Goal: Task Accomplishment & Management: Complete application form

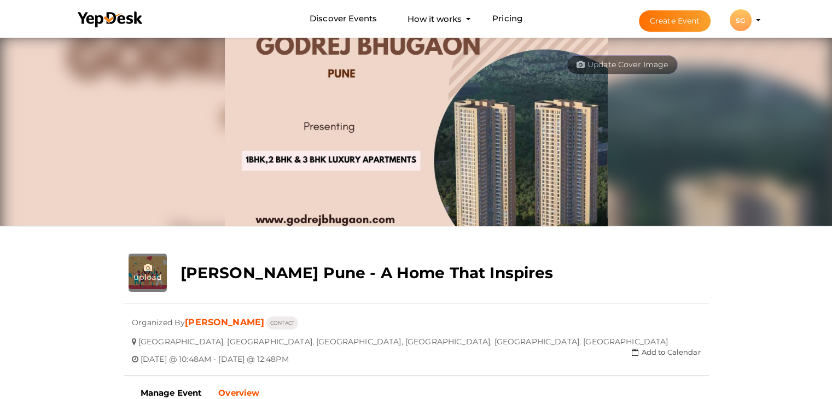
click at [680, 22] on button "Create Event" at bounding box center [675, 20] width 72 height 21
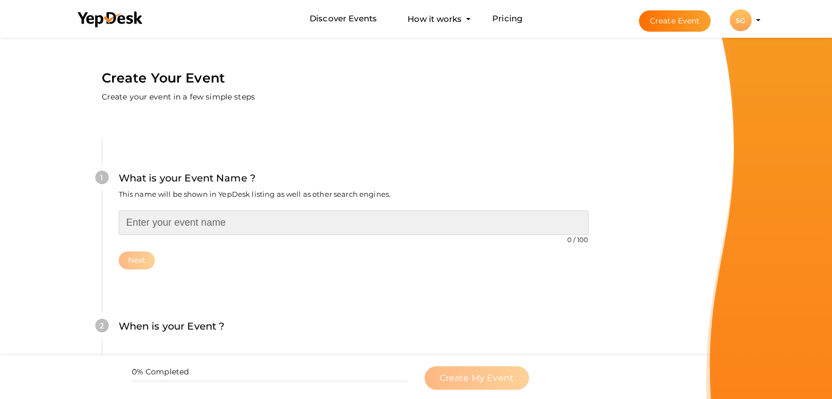
click at [199, 226] on input "text" at bounding box center [354, 223] width 470 height 25
paste input "Your Ultimate Living Experience"
click at [125, 224] on input "Your Ultimate Living Experience" at bounding box center [354, 223] width 470 height 25
paste input "Sankla Manjari"
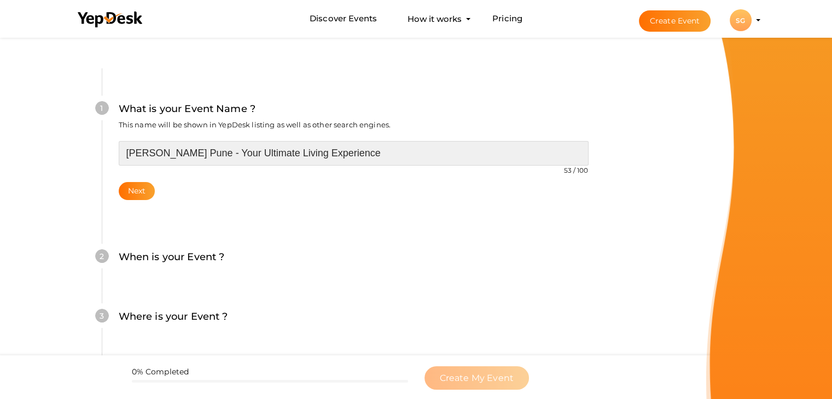
scroll to position [109, 0]
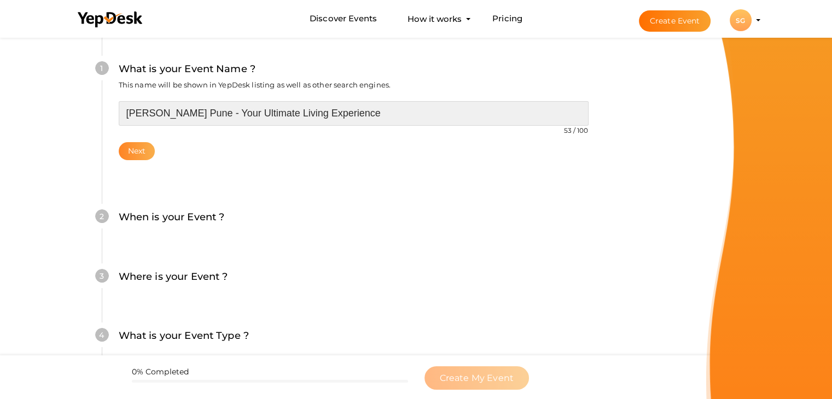
type input "[PERSON_NAME] Pune - Your Ultimate Living Experience"
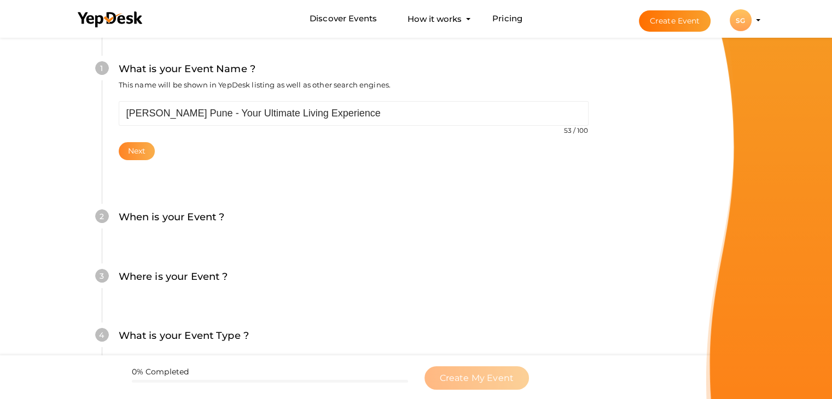
click at [138, 152] on button "Next" at bounding box center [137, 151] width 37 height 18
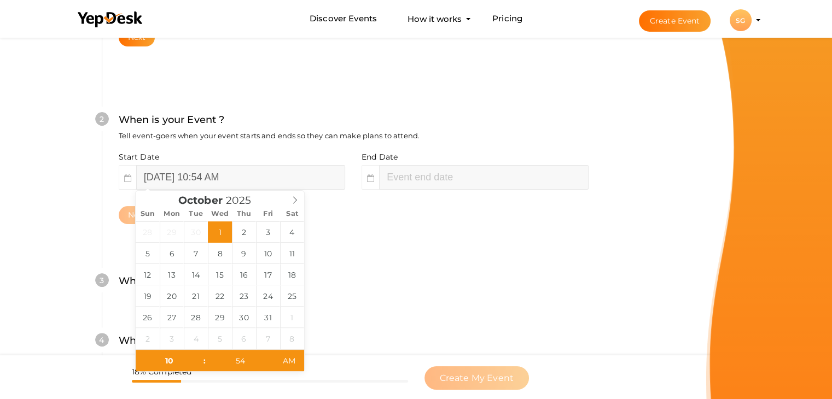
scroll to position [225, 0]
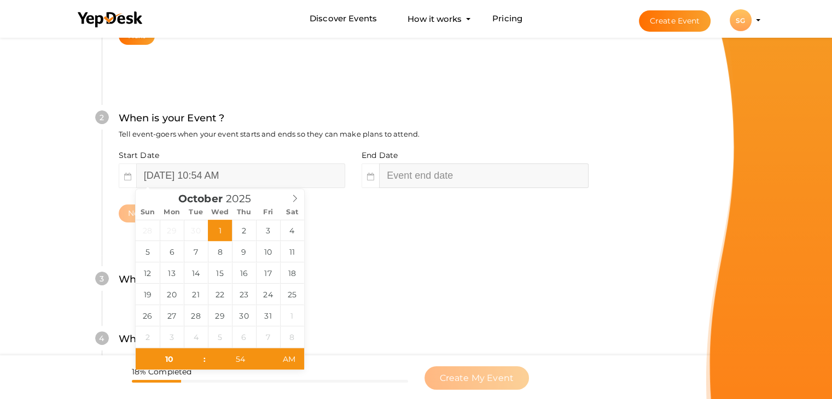
type input "54"
type input "October 1, 2025 12:54 PM"
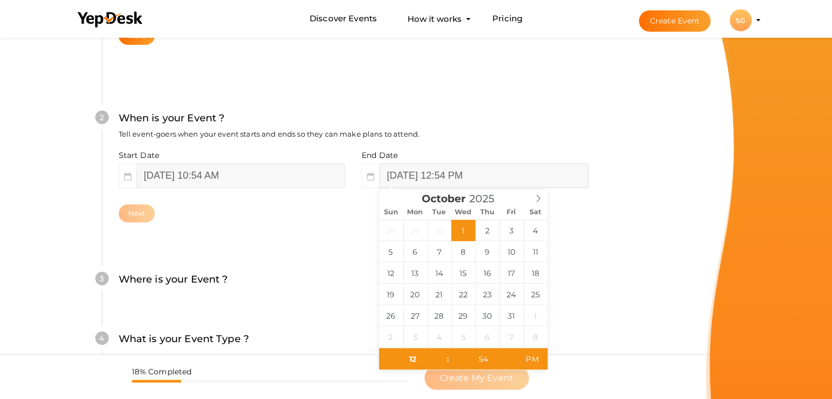
click at [415, 176] on input "October 1, 2025 12:54 PM" at bounding box center [483, 176] width 209 height 25
click at [536, 197] on icon at bounding box center [539, 199] width 8 height 8
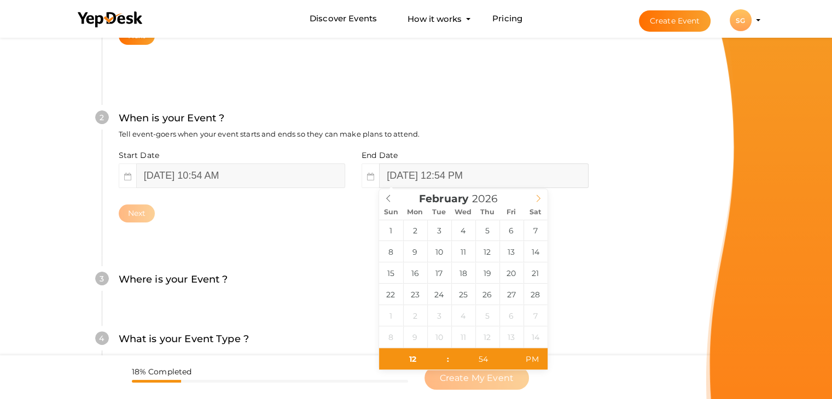
click at [536, 197] on icon at bounding box center [539, 199] width 8 height 8
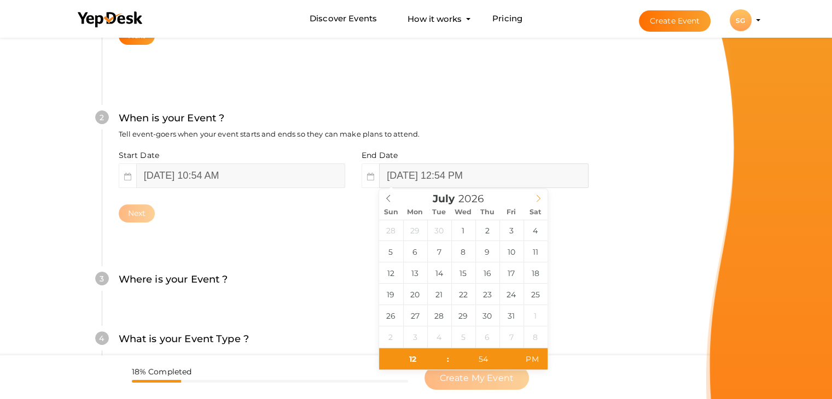
click at [536, 197] on icon at bounding box center [539, 199] width 8 height 8
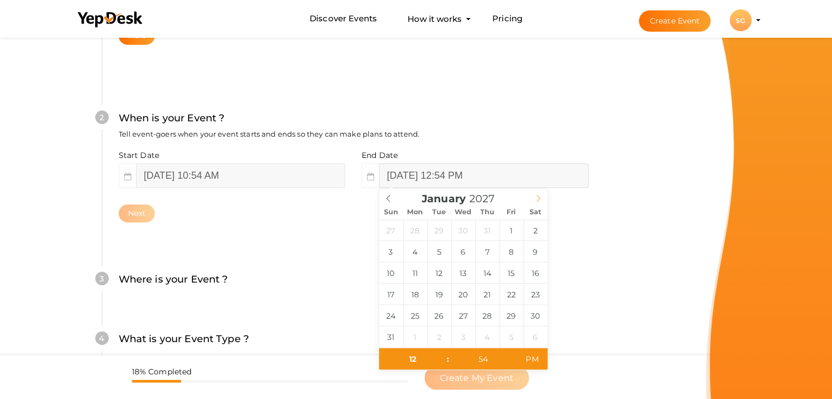
click at [536, 197] on icon at bounding box center [539, 199] width 8 height 8
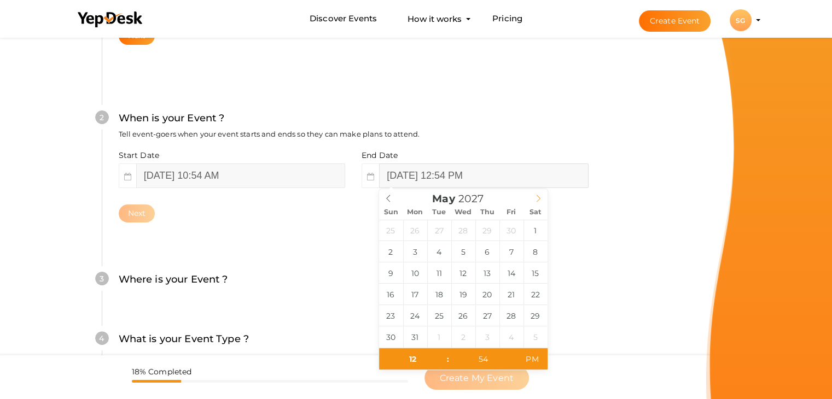
click at [536, 197] on icon at bounding box center [539, 199] width 8 height 8
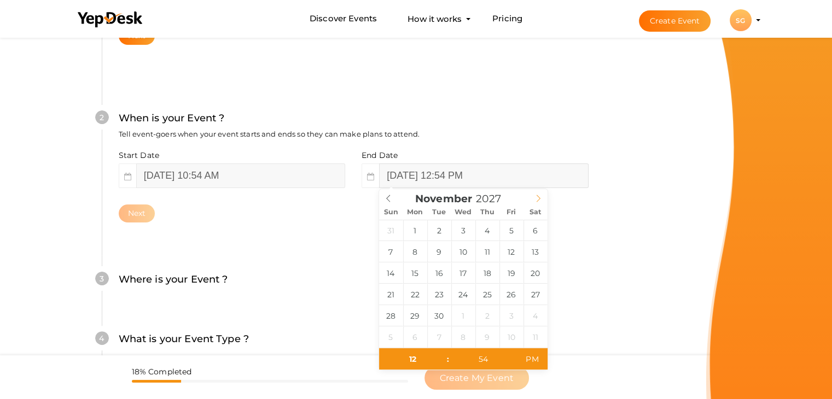
click at [536, 197] on icon at bounding box center [539, 199] width 8 height 8
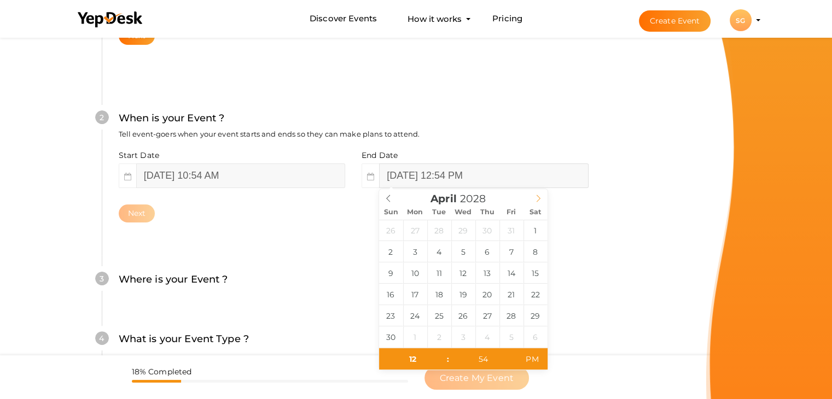
click at [536, 197] on icon at bounding box center [539, 199] width 8 height 8
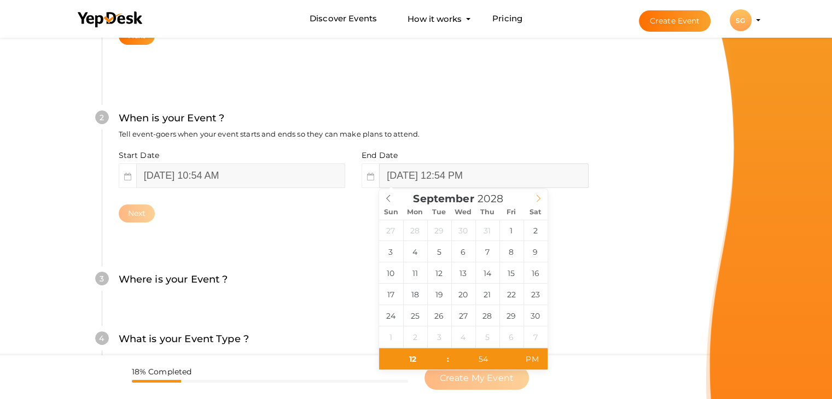
click at [536, 197] on icon at bounding box center [539, 199] width 8 height 8
type input "2029"
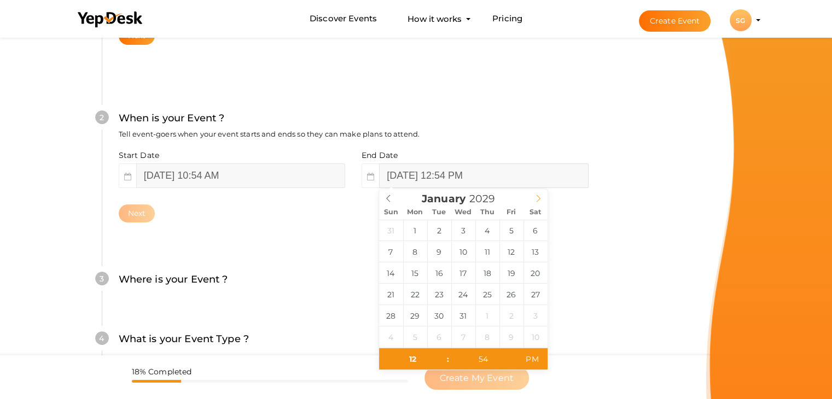
click at [536, 197] on icon at bounding box center [539, 199] width 8 height 8
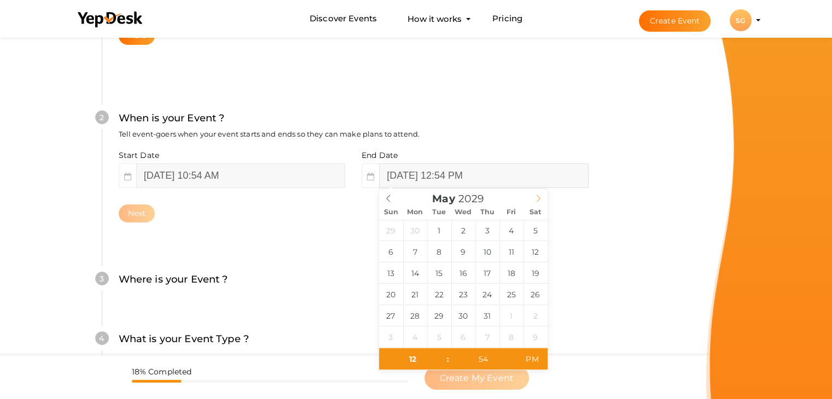
click at [536, 197] on icon at bounding box center [539, 199] width 8 height 8
type input "June 30, 2029 12:54 PM"
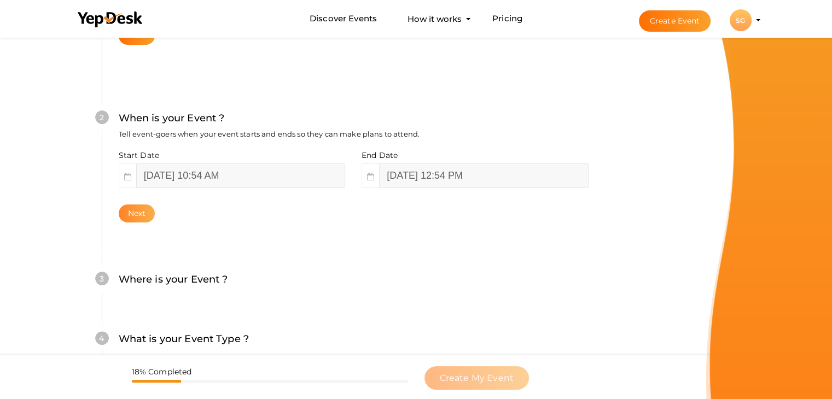
click at [123, 211] on button "Next" at bounding box center [137, 214] width 37 height 18
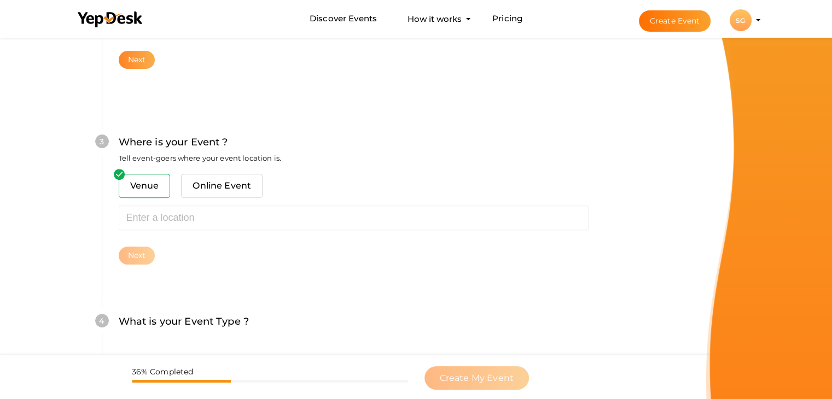
scroll to position [403, 0]
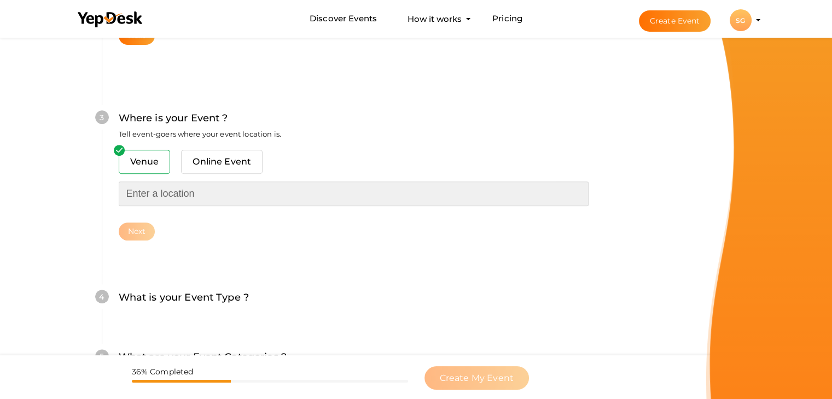
click at [172, 194] on input "text" at bounding box center [354, 194] width 470 height 25
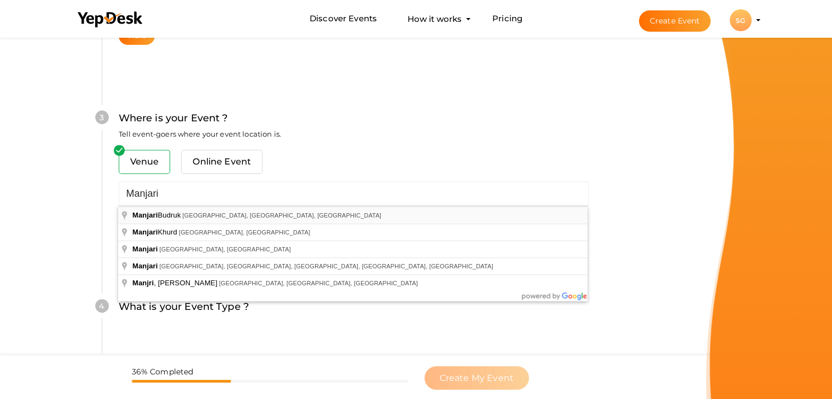
type input "[PERSON_NAME], [GEOGRAPHIC_DATA], [GEOGRAPHIC_DATA], [GEOGRAPHIC_DATA]"
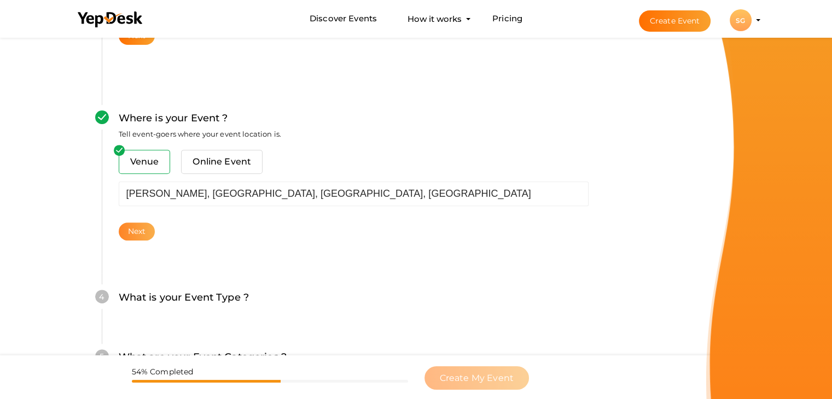
click at [123, 233] on button "Next" at bounding box center [137, 232] width 37 height 18
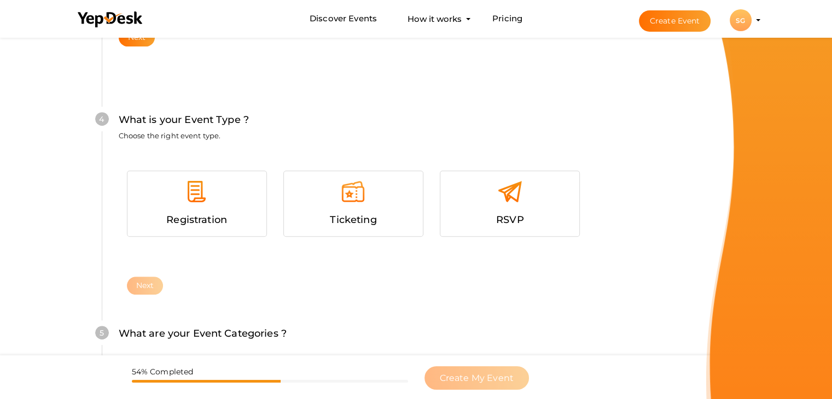
scroll to position [599, 0]
click at [489, 208] on div at bounding box center [510, 194] width 123 height 33
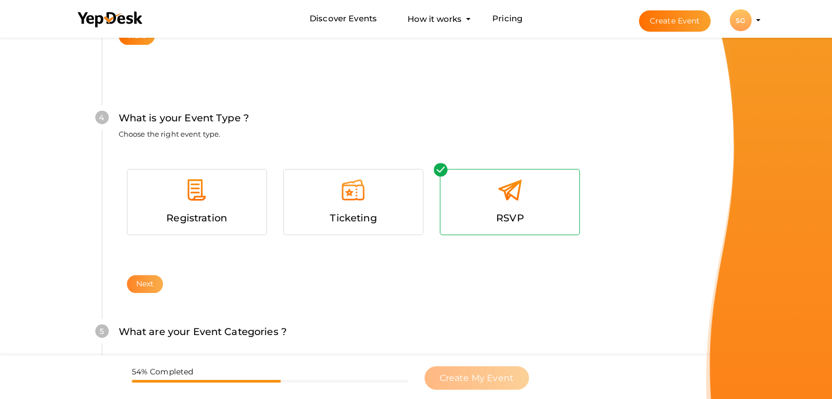
click at [141, 281] on button "Next" at bounding box center [145, 284] width 37 height 18
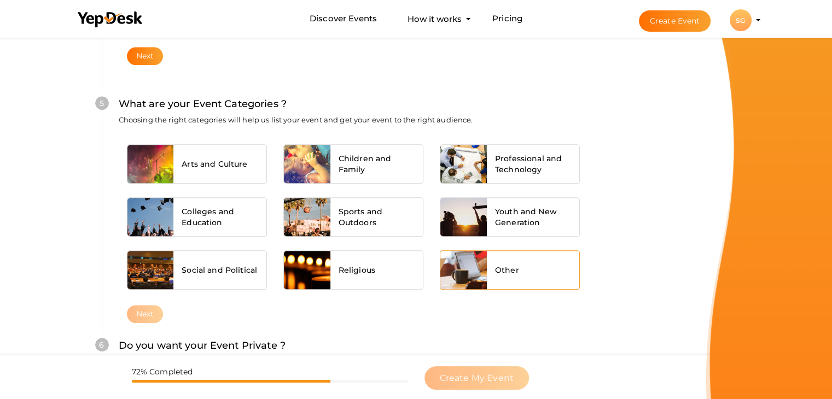
scroll to position [828, 0]
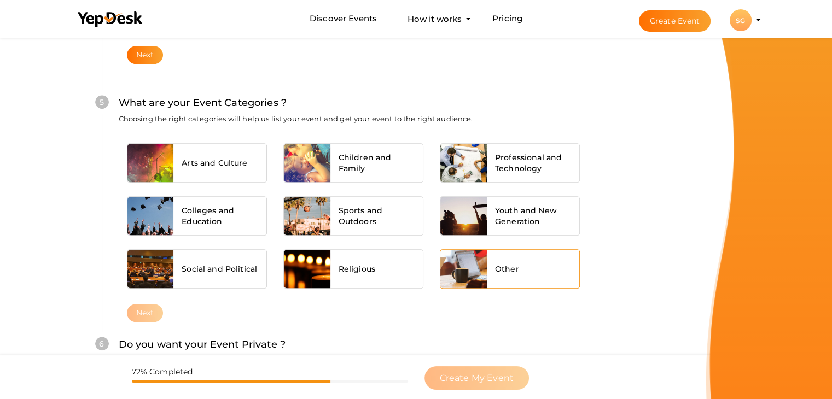
click at [497, 273] on div "Other" at bounding box center [533, 269] width 93 height 38
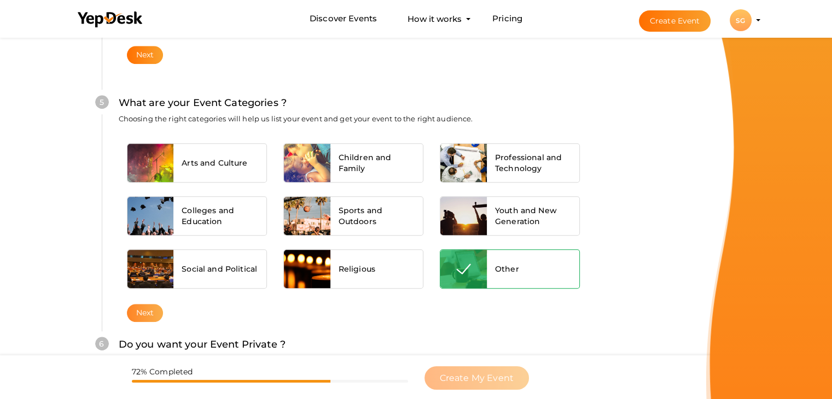
click at [133, 315] on button "Next" at bounding box center [145, 313] width 37 height 18
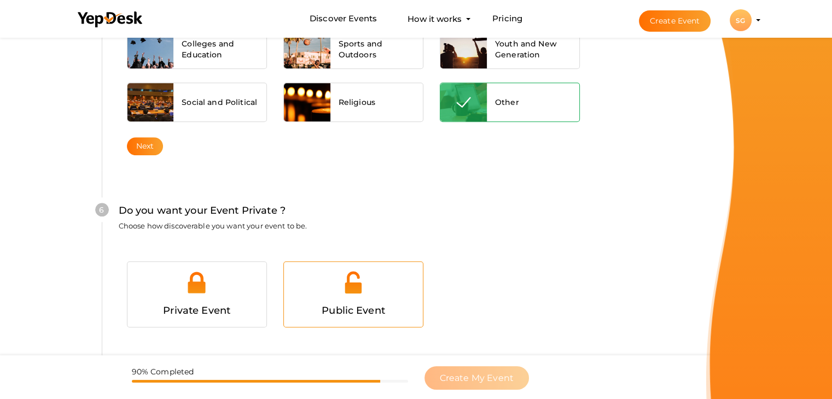
scroll to position [1068, 0]
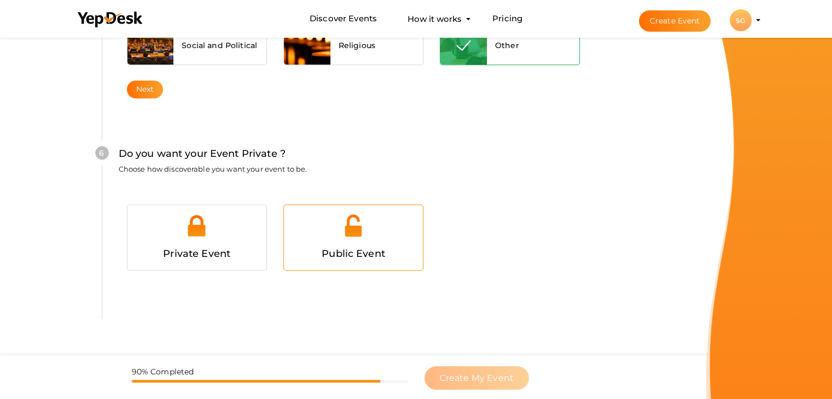
click at [357, 246] on div "Public Event" at bounding box center [353, 254] width 123 height 16
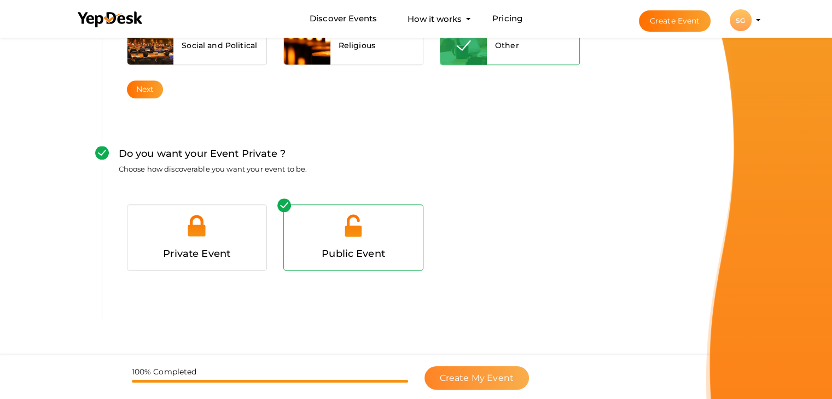
click at [457, 381] on span "Create My Event" at bounding box center [477, 378] width 74 height 10
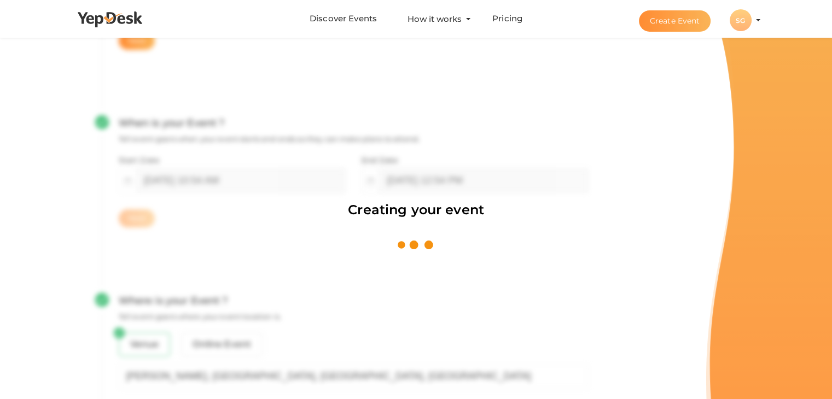
scroll to position [164, 0]
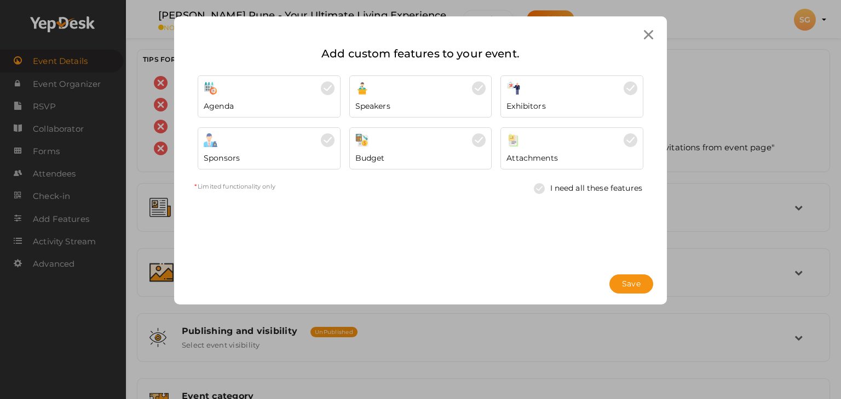
click at [559, 152] on div "Attachments" at bounding box center [571, 155] width 131 height 16
click at [624, 288] on span "Save" at bounding box center [631, 284] width 19 height 11
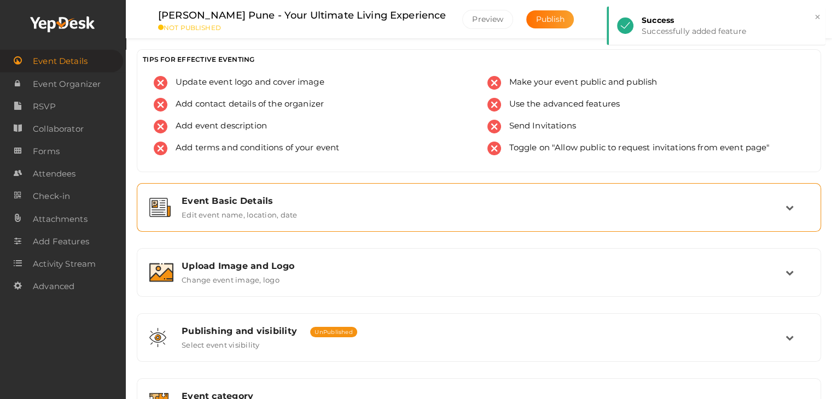
click at [285, 221] on div "Event Basic Details Edit event name, location, date" at bounding box center [479, 207] width 673 height 37
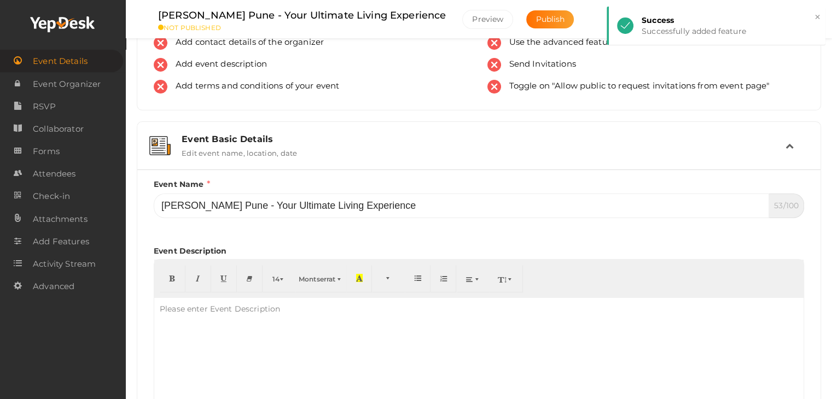
scroll to position [109, 0]
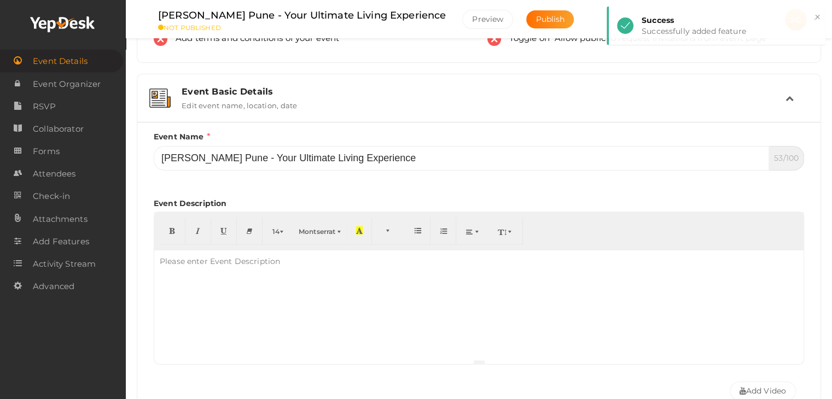
click at [214, 273] on div at bounding box center [479, 305] width 650 height 109
paste div "To enrich screen reader interactions, please activate Accessibility in Grammarl…"
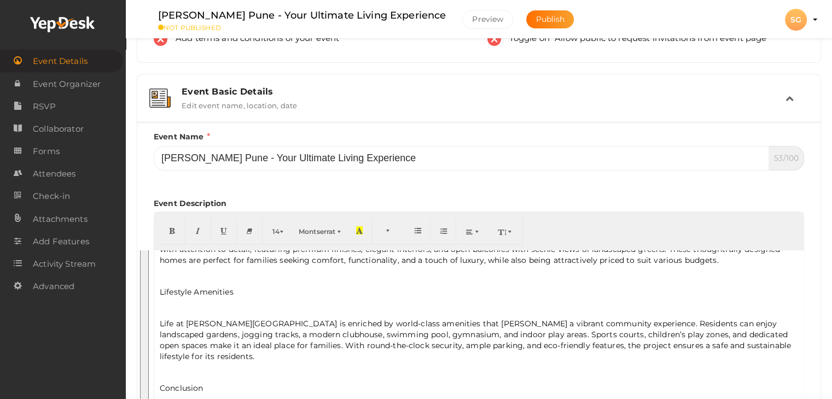
scroll to position [0, 0]
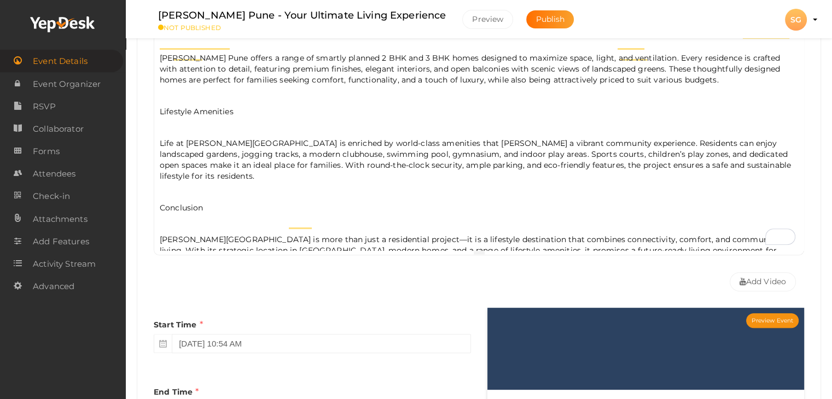
click at [184, 202] on p "Conclusion" at bounding box center [479, 207] width 639 height 11
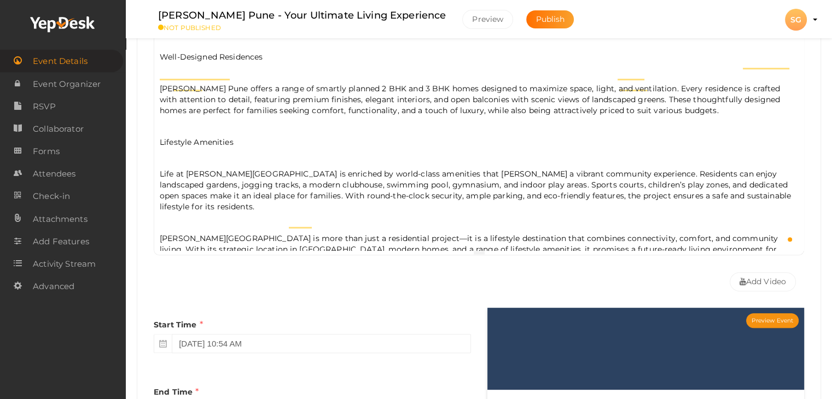
click at [172, 137] on p "Lifestyle Amenities" at bounding box center [479, 142] width 639 height 11
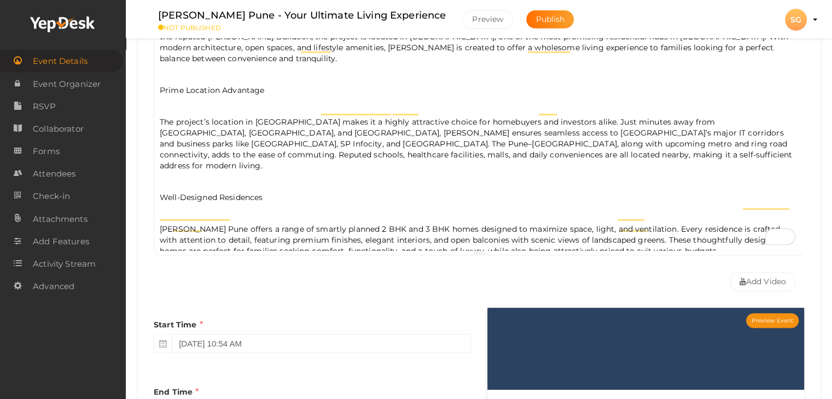
click at [213, 165] on div "Sankla Manjari Pune is a thoughtfully designed residential development that ble…" at bounding box center [479, 141] width 650 height 219
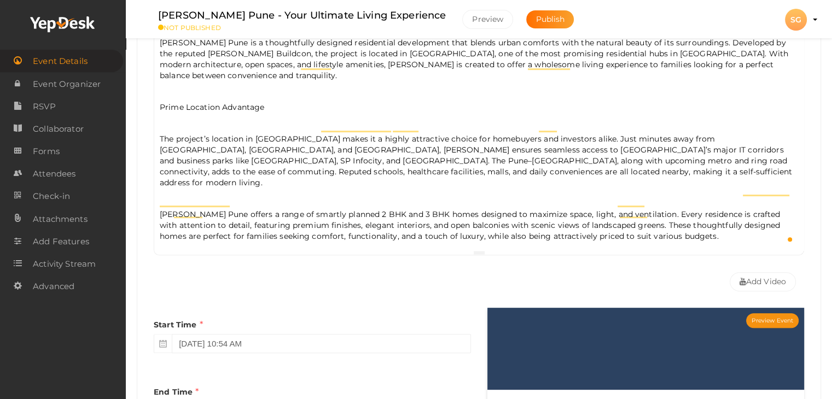
click at [184, 102] on p "Prime Location Advantage" at bounding box center [479, 107] width 639 height 11
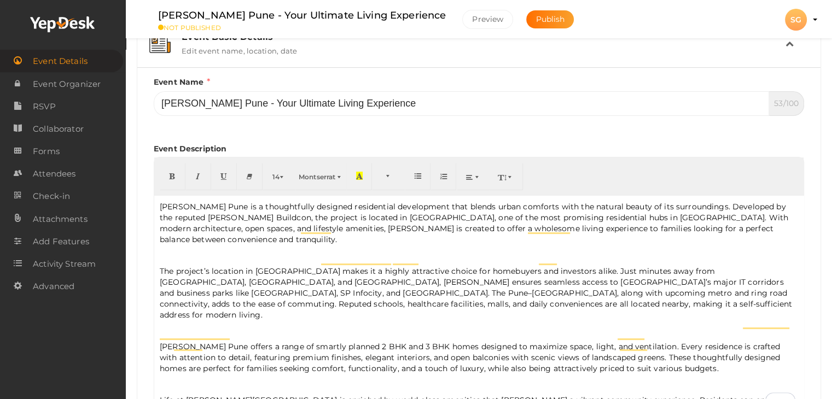
click at [794, 229] on p "Sankla Manjari Pune is a thoughtfully designed residential development that ble…" at bounding box center [479, 223] width 639 height 44
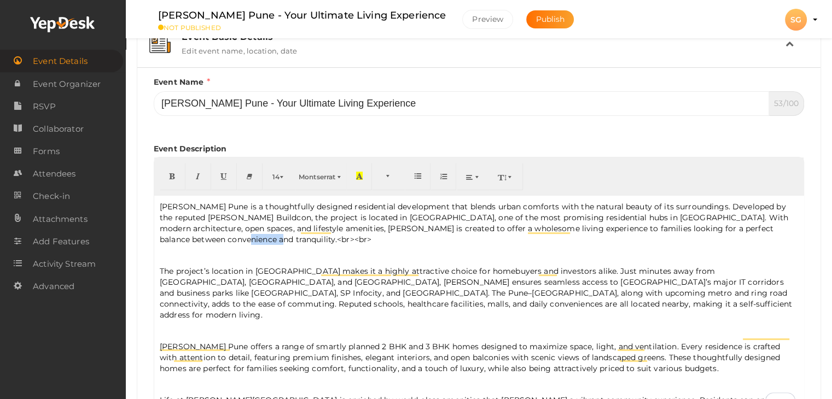
drag, startPoint x: 200, startPoint y: 244, endPoint x: 160, endPoint y: 237, distance: 40.6
click at [160, 237] on p "Sankla Manjari Pune is a thoughtfully designed residential development that ble…" at bounding box center [479, 223] width 639 height 44
copy p "<br><br>"
click at [519, 302] on p "The project’s location in Manjari makes it a highly attractive choice for homeb…" at bounding box center [479, 293] width 639 height 55
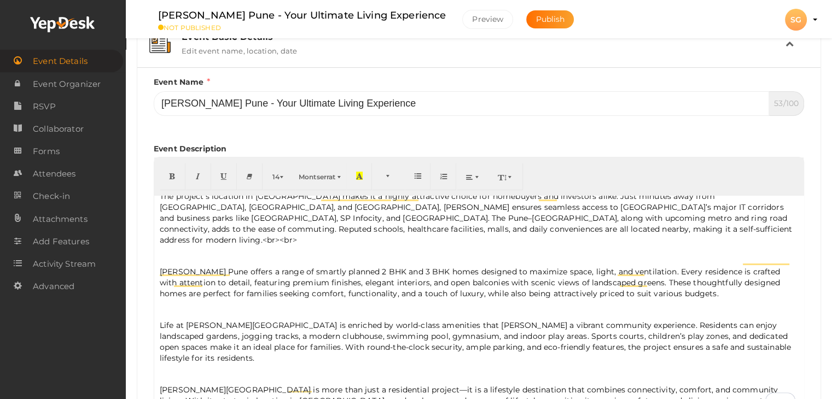
click at [670, 271] on p "Sankla Manjari Pune offers a range of smartly planned 2 BHK and 3 BHK homes des…" at bounding box center [479, 282] width 639 height 33
click at [688, 282] on p "Sankla Manjari Pune offers a range of smartly planned 2 BHK and 3 BHK homes des…" at bounding box center [479, 282] width 639 height 33
click at [778, 332] on p "Life at Sankla Manjari Pune is enriched by world-class amenities that foster a …" at bounding box center [479, 342] width 639 height 44
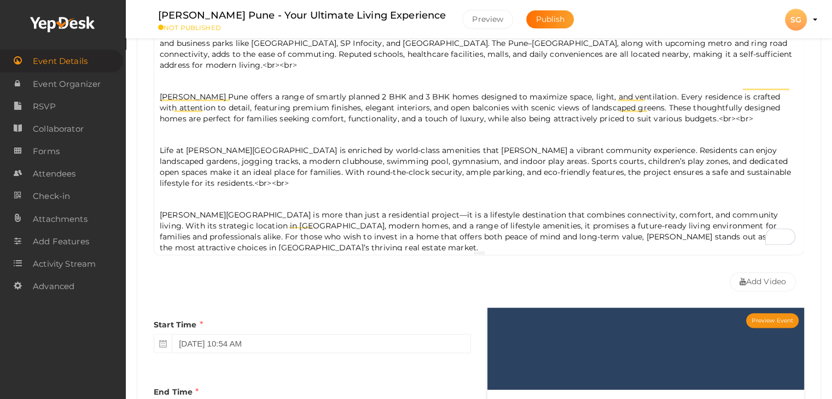
click at [320, 237] on p "Sankla Manjari Pune is more than just a residential project—it is a lifestyle d…" at bounding box center [479, 232] width 639 height 44
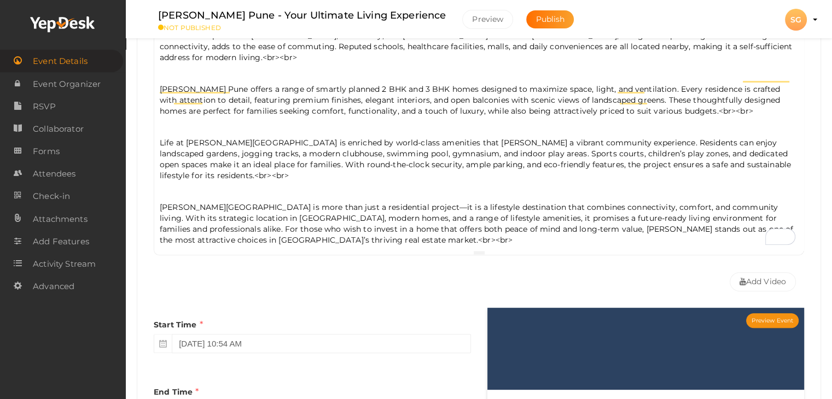
click at [300, 222] on p "Sankla Manjari Pune is more than just a residential project—it is a lifestyle d…" at bounding box center [479, 234] width 639 height 65
drag, startPoint x: 326, startPoint y: 224, endPoint x: 294, endPoint y: 222, distance: 31.9
click at [294, 222] on p "Sankla Manjari Pune is more than just a residential project—it is a lifestyle d…" at bounding box center [479, 234] width 639 height 65
drag, startPoint x: 177, startPoint y: 164, endPoint x: 773, endPoint y: 147, distance: 596.2
click at [773, 147] on p "Life at Sankla Manjari Pune is enriched by world-class amenities that foster a …" at bounding box center [479, 159] width 639 height 44
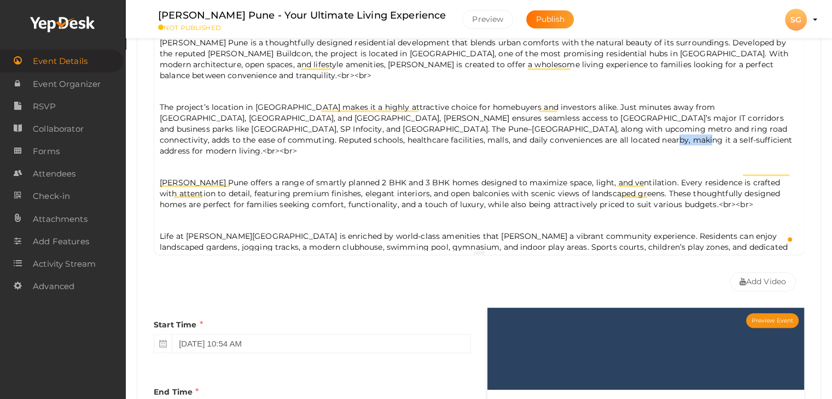
drag, startPoint x: 506, startPoint y: 137, endPoint x: 545, endPoint y: 143, distance: 39.9
click at [545, 143] on p "The project’s location in Manjari makes it a highly attractive choice for homeb…" at bounding box center [479, 129] width 639 height 55
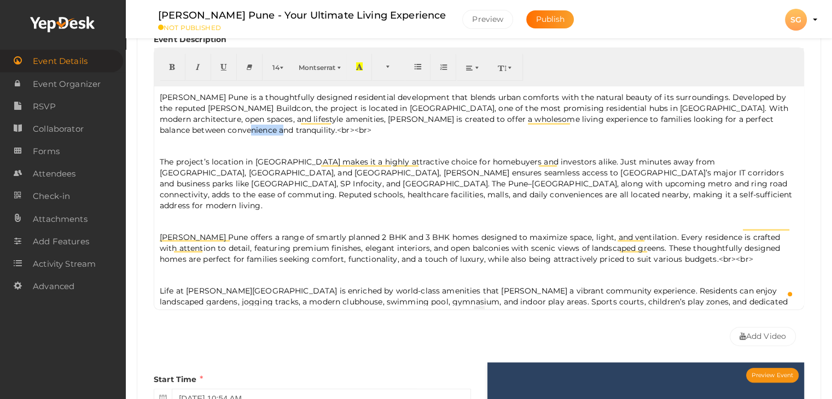
drag, startPoint x: 210, startPoint y: 133, endPoint x: 158, endPoint y: 128, distance: 52.2
click at [158, 128] on div "Sankla Manjari Pune is a thoughtfully designed residential development that ble…" at bounding box center [479, 195] width 650 height 219
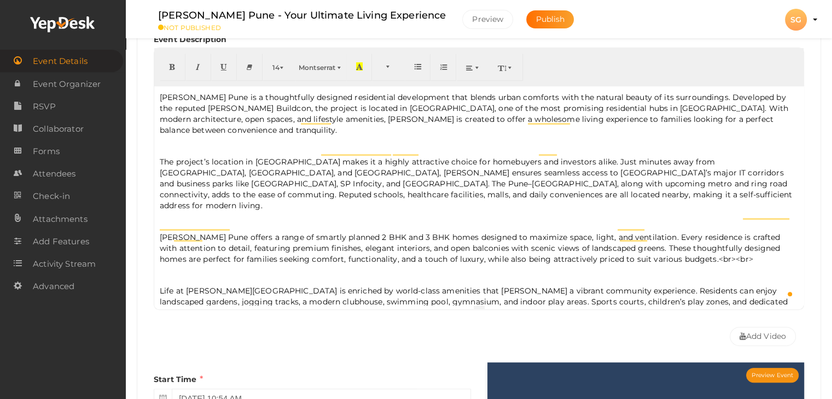
scroll to position [55, 0]
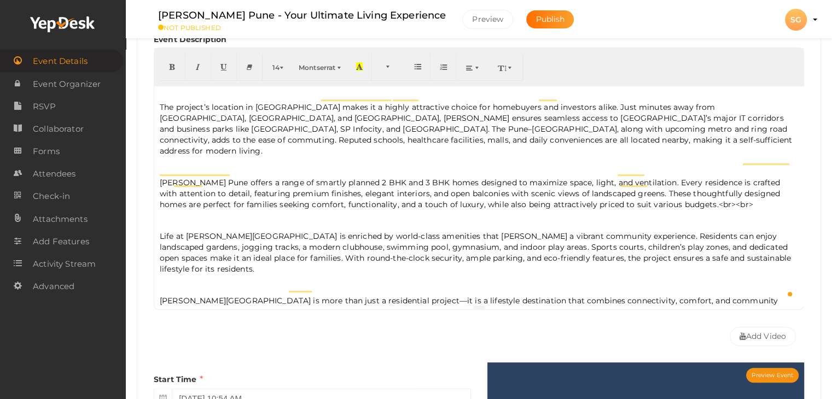
drag, startPoint x: 721, startPoint y: 186, endPoint x: 686, endPoint y: 181, distance: 35.4
click at [686, 181] on p "Sankla Manjari Pune offers a range of smartly planned 2 BHK and 3 BHK homes des…" at bounding box center [479, 193] width 639 height 33
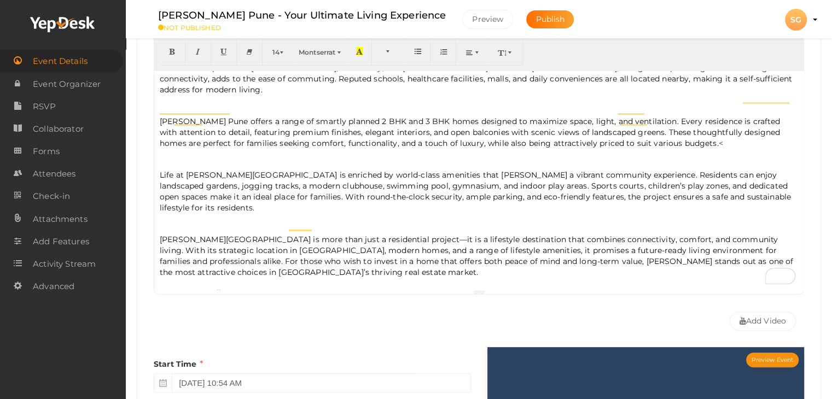
scroll to position [328, 0]
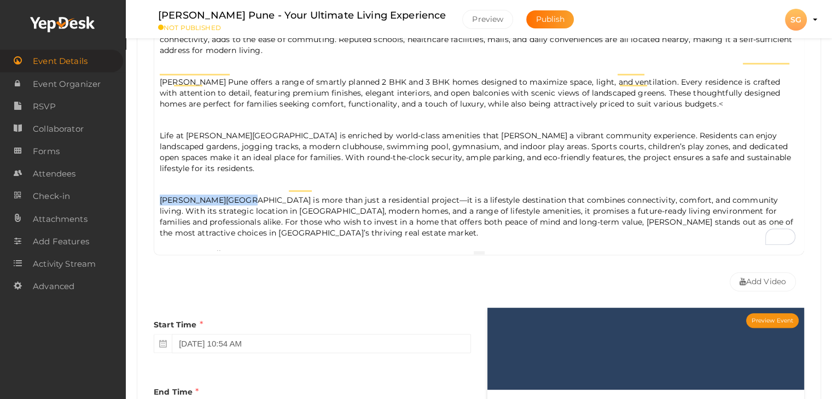
drag, startPoint x: 157, startPoint y: 165, endPoint x: 242, endPoint y: 164, distance: 84.8
click at [241, 165] on div "Sankla Manjari Pune is a thoughtfully designed residential development that ble…" at bounding box center [479, 141] width 650 height 219
copy p "Sankla Manjari Pune"
click at [193, 265] on p "Visit Us: https://bit.ly/48GtBZ9" at bounding box center [479, 270] width 639 height 11
click at [219, 265] on p "Visit Us: Sankla Manjari Pune https://bit.ly/48GtBZ9" at bounding box center [479, 270] width 639 height 11
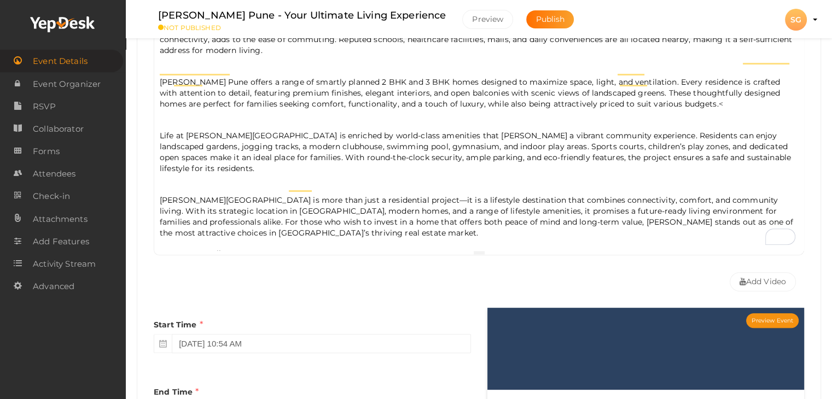
drag, startPoint x: 305, startPoint y: 233, endPoint x: 394, endPoint y: 231, distance: 88.7
click at [394, 265] on p "Visit Us: Sankla Flats In Manjari Pune https://bit.ly/48GtBZ9" at bounding box center [479, 270] width 639 height 11
copy p "https://bit.ly/48GtBZ9"
click at [184, 220] on p "Sankla Manjari Pune is more than just a residential project—it is a lifestyle d…" at bounding box center [479, 227] width 639 height 65
click at [198, 265] on p "Visit Us: Sankla Flats In Manjari Pune" at bounding box center [479, 270] width 639 height 11
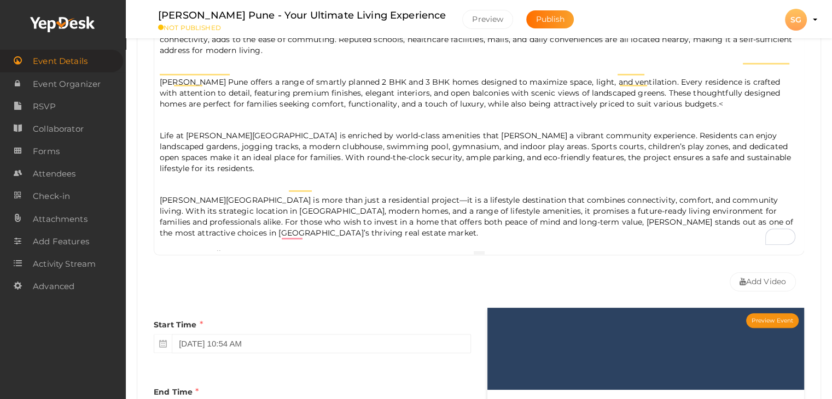
click at [192, 265] on p "Visit Us: Sankla Flats In Manjari Pune" at bounding box center [479, 270] width 639 height 11
drag, startPoint x: 194, startPoint y: 236, endPoint x: 202, endPoint y: 236, distance: 7.7
click at [202, 265] on p "Visit Us: Sankla Flats In Manjari Pune" at bounding box center [479, 270] width 639 height 11
drag, startPoint x: 320, startPoint y: 241, endPoint x: 193, endPoint y: 235, distance: 127.1
click at [193, 235] on div "Sankla Manjari Pune is a thoughtfully designed residential development that ble…" at bounding box center [479, 141] width 650 height 219
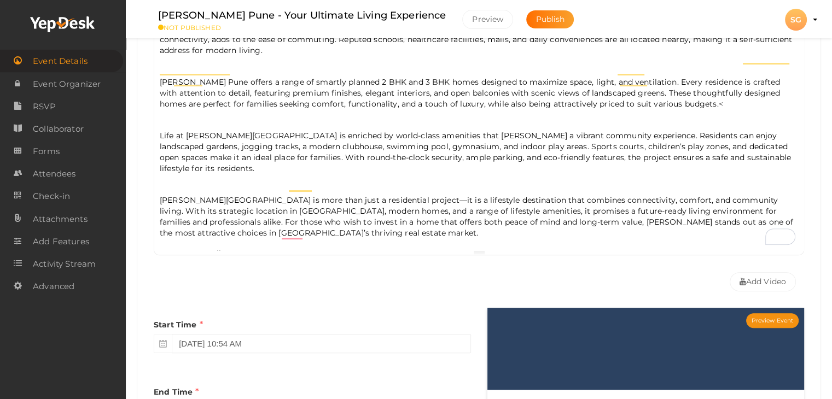
type input "Sankla Flats In Manjari Pune"
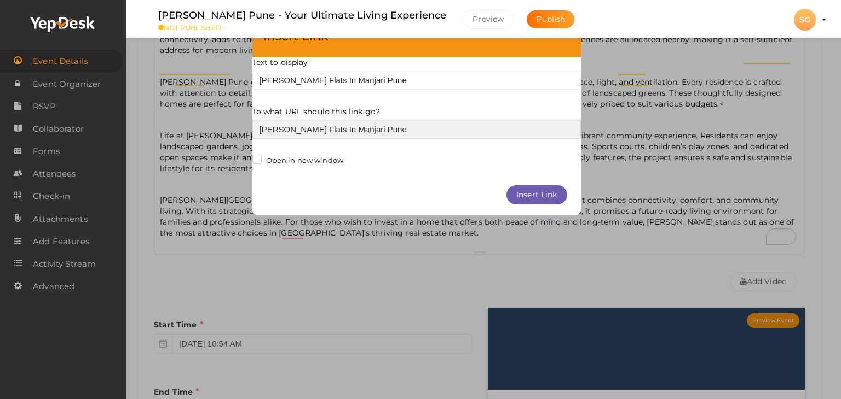
click at [282, 127] on input "Sankla Flats In Manjari Pune" at bounding box center [416, 129] width 328 height 19
paste input "https://bit.ly/48GtBZ9"
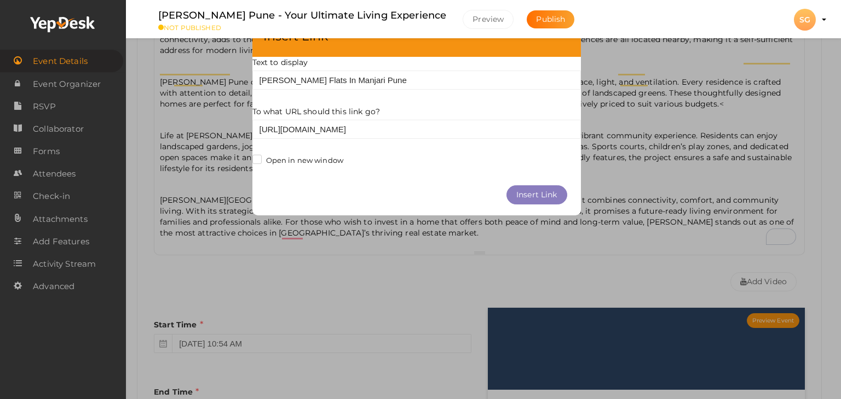
click at [524, 189] on button "Insert Link" at bounding box center [536, 195] width 61 height 19
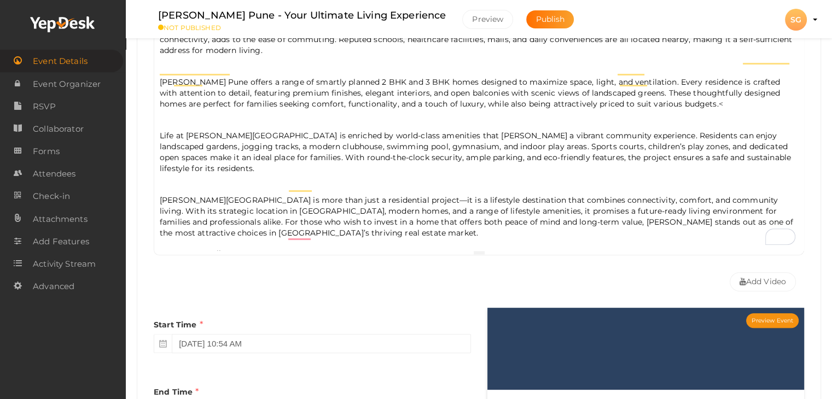
click at [393, 242] on div "Sankla Manjari Pune is a thoughtfully designed residential development that ble…" at bounding box center [479, 141] width 650 height 219
click at [218, 215] on p "Sankla Manjari Pune is more than just a residential project—it is a lifestyle d…" at bounding box center [479, 227] width 639 height 65
drag, startPoint x: 190, startPoint y: 235, endPoint x: 155, endPoint y: 216, distance: 39.9
click at [154, 217] on div "Event Basic Details Edit event name, location, date Event Name Sankla Manjari P…" at bounding box center [479, 228] width 685 height 747
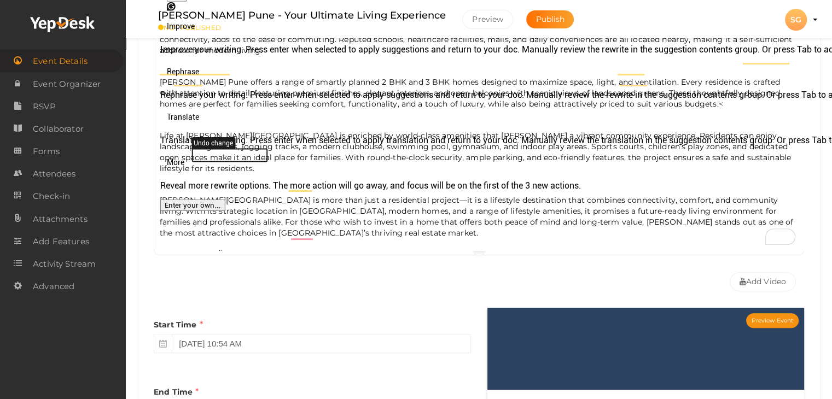
click at [405, 265] on p "Visit Us: Sankla Flats In Manjari Pune" at bounding box center [479, 270] width 639 height 11
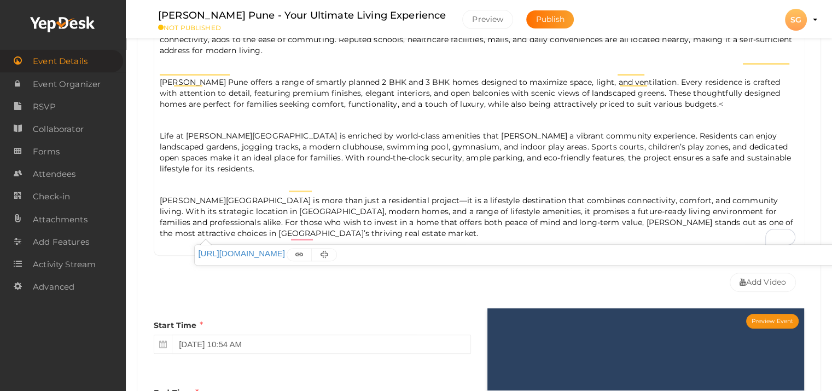
drag, startPoint x: 358, startPoint y: 235, endPoint x: 198, endPoint y: 228, distance: 160.5
click at [196, 265] on p "Visit Us: Sankla Flats In Manjari Pune" at bounding box center [479, 270] width 639 height 11
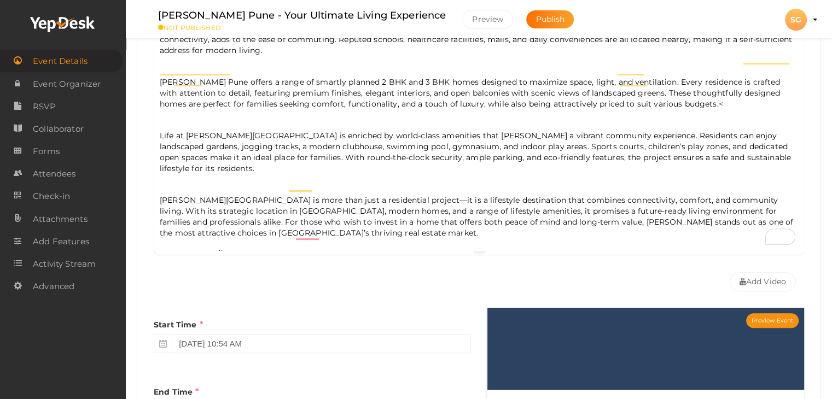
click at [304, 201] on p "Sankla Manjari Pune is more than just a residential project—it is a lifestyle d…" at bounding box center [479, 227] width 639 height 65
drag, startPoint x: 327, startPoint y: 239, endPoint x: 182, endPoint y: 199, distance: 150.6
click at [158, 213] on div "Event Basic Details Edit event name, location, date Event Name Sankla Manjari P…" at bounding box center [479, 228] width 685 height 747
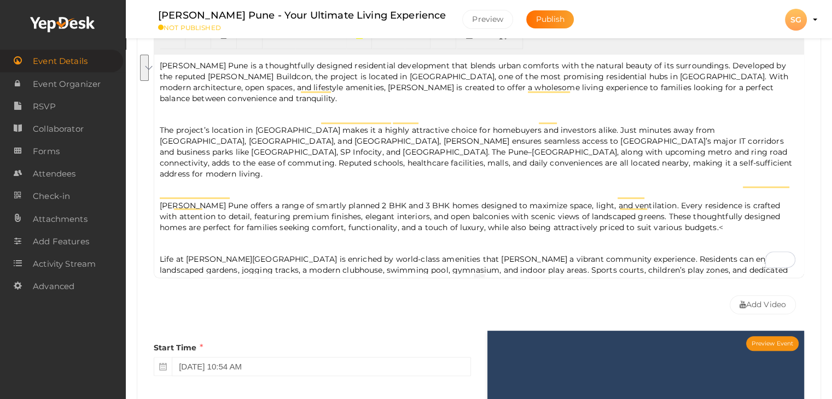
scroll to position [164, 0]
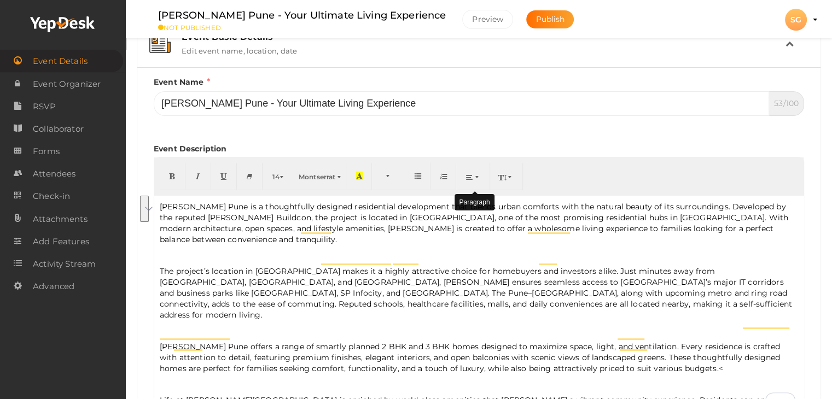
click at [466, 176] on button "button" at bounding box center [473, 176] width 33 height 27
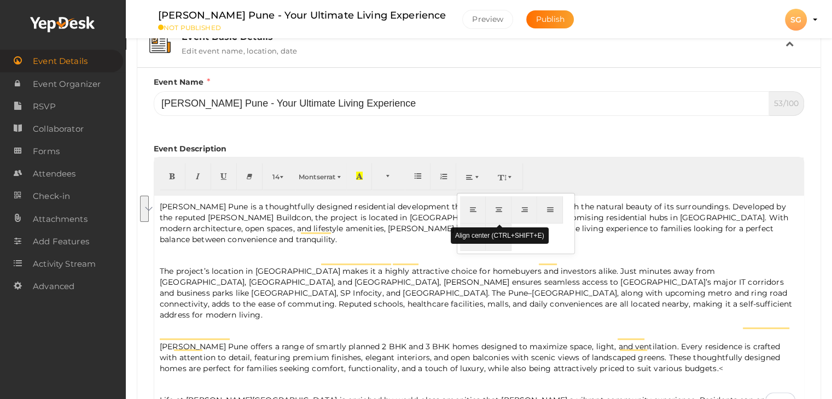
click at [502, 212] on icon "button" at bounding box center [499, 209] width 7 height 8
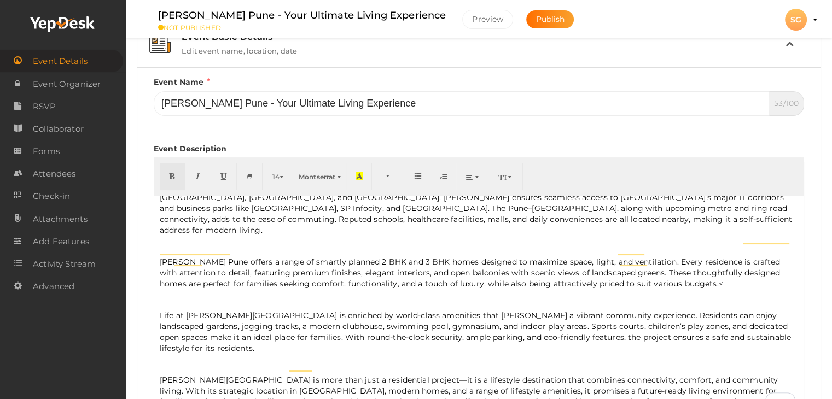
scroll to position [101, 0]
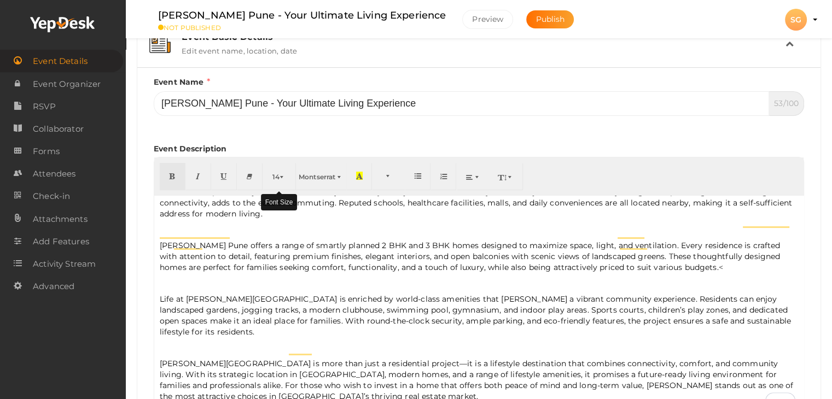
click at [283, 176] on span "button" at bounding box center [283, 177] width 7 height 8
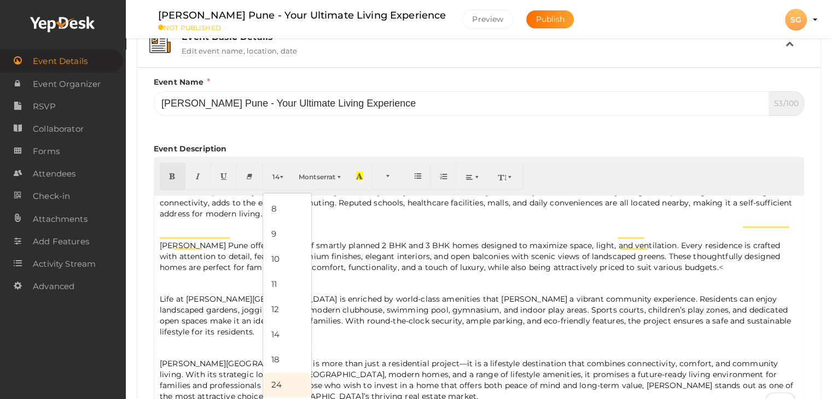
click at [271, 383] on link "24" at bounding box center [287, 385] width 48 height 25
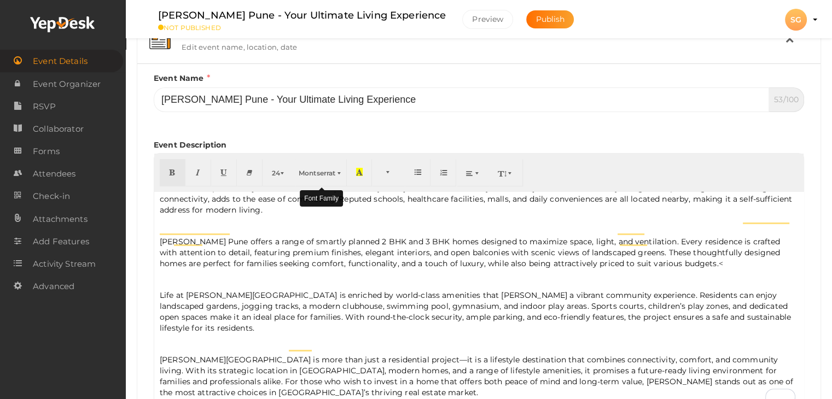
click at [308, 171] on span "Montserrat" at bounding box center [317, 173] width 37 height 8
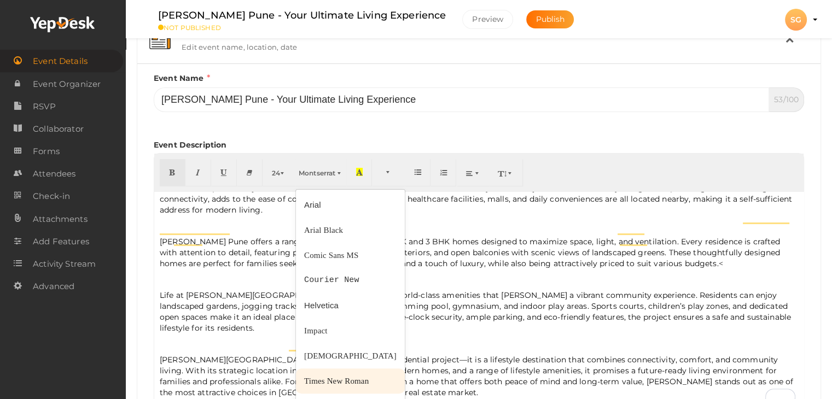
click at [323, 379] on span "Times New Roman" at bounding box center [336, 381] width 65 height 9
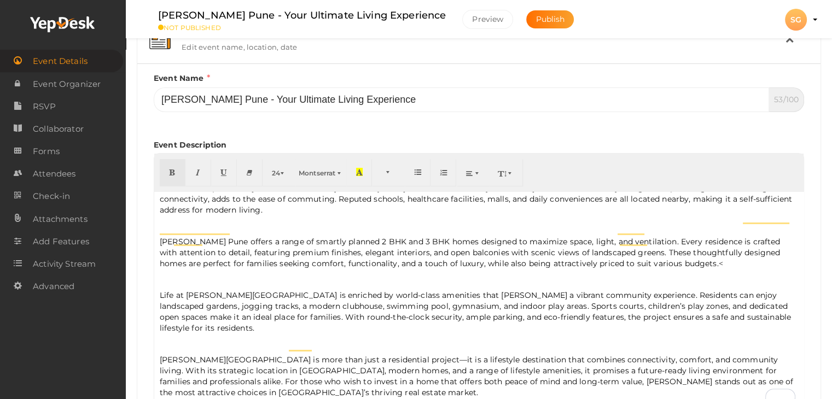
scroll to position [179, 0]
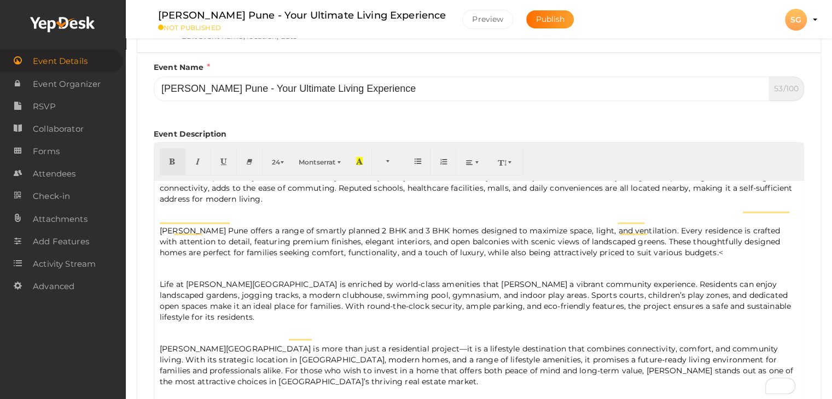
click at [374, 350] on p "Sankla Manjari Pune is more than just a residential project—it is a lifestyle d…" at bounding box center [479, 380] width 639 height 72
drag, startPoint x: 541, startPoint y: 369, endPoint x: 401, endPoint y: 359, distance: 140.4
click at [311, 159] on span "Montserrat" at bounding box center [317, 162] width 37 height 8
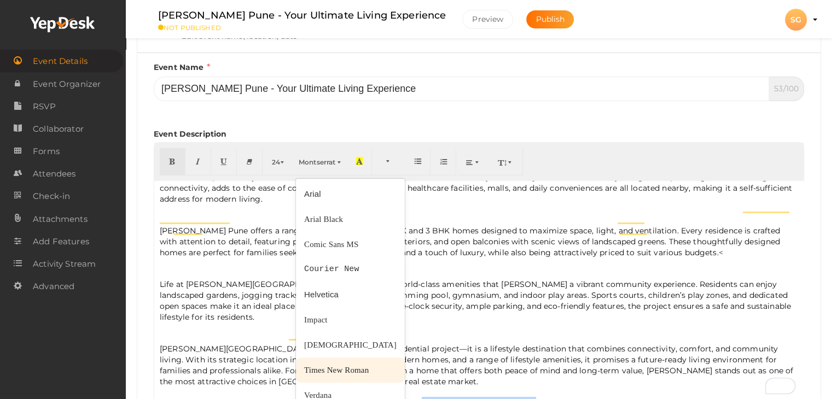
click at [314, 375] on link "Times New Roman" at bounding box center [350, 370] width 109 height 25
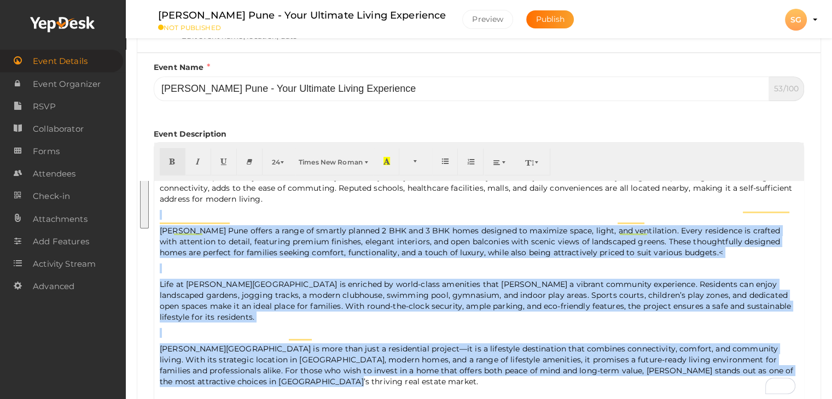
scroll to position [86, 0]
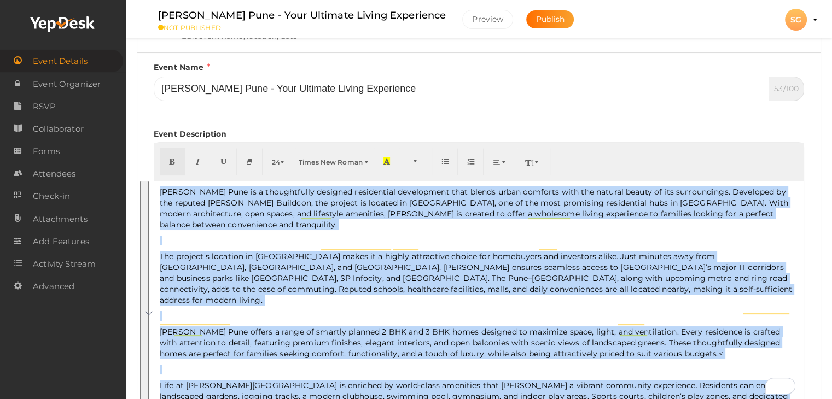
drag, startPoint x: 315, startPoint y: 348, endPoint x: 151, endPoint y: 184, distance: 231.4
click at [151, 184] on div "Event Name Sankla Manjari Pune - Your Ultimate Living Experience 53/100 Invalid…" at bounding box center [479, 253] width 667 height 385
click at [357, 160] on span "Times New Roman" at bounding box center [331, 162] width 64 height 8
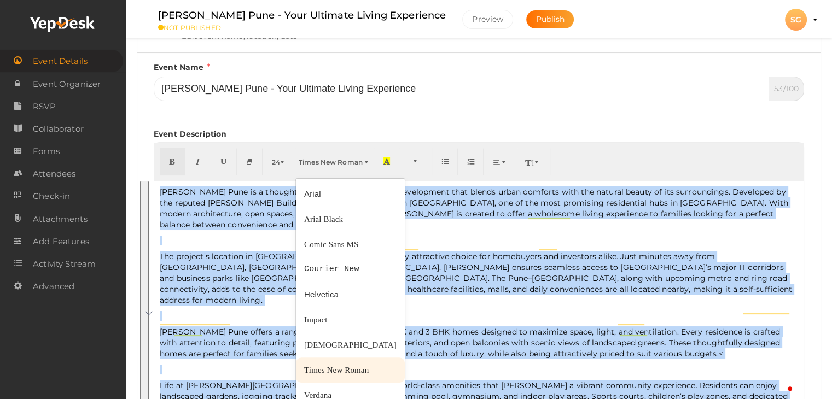
click at [347, 371] on span "Times New Roman" at bounding box center [336, 370] width 65 height 9
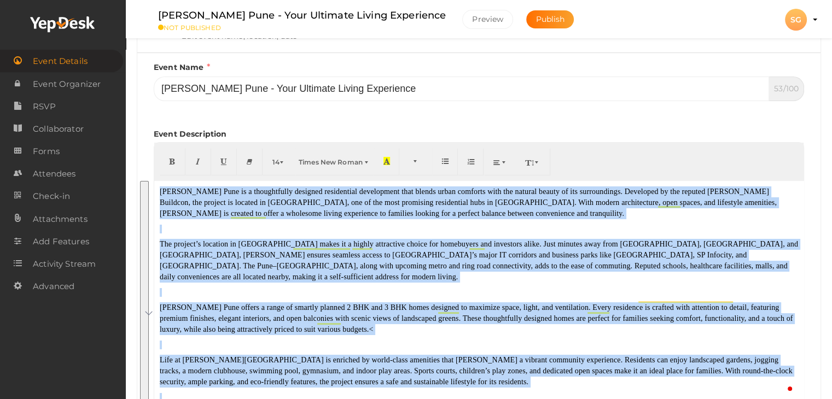
click at [230, 235] on div "Sankla Manjari Pune is a thoughtfully designed residential development that ble…" at bounding box center [479, 290] width 650 height 219
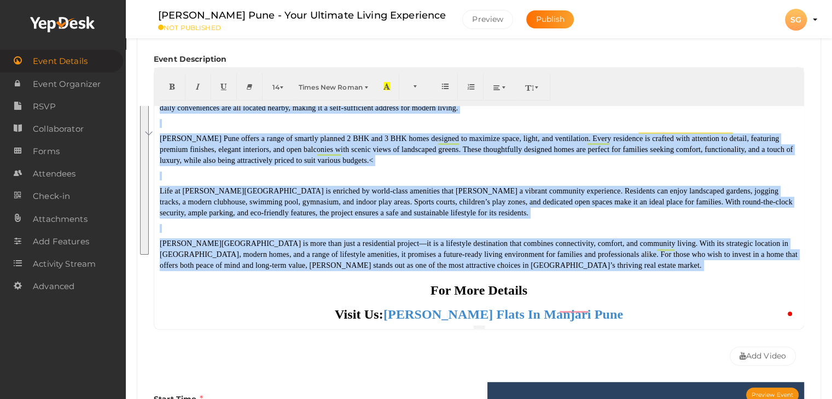
drag, startPoint x: 159, startPoint y: 186, endPoint x: 542, endPoint y: 266, distance: 391.9
click at [542, 266] on div "Sankla Manjari Pune is a thoughtfully designed residential development that ble…" at bounding box center [479, 215] width 650 height 219
click at [273, 84] on span "14" at bounding box center [276, 87] width 7 height 8
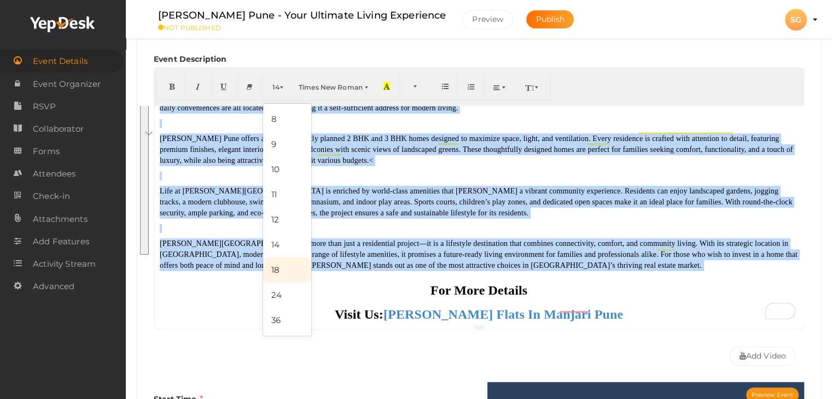
click at [274, 274] on link "18" at bounding box center [287, 270] width 48 height 25
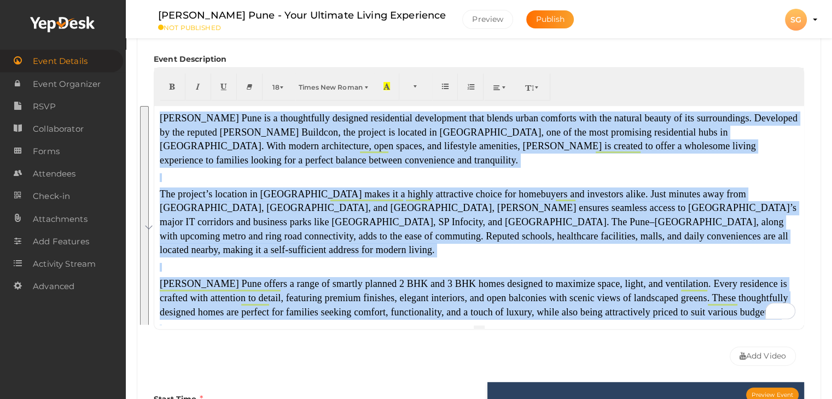
click at [219, 198] on span "The project’s location in Manjari makes it a highly attractive choice for homeb…" at bounding box center [478, 222] width 637 height 67
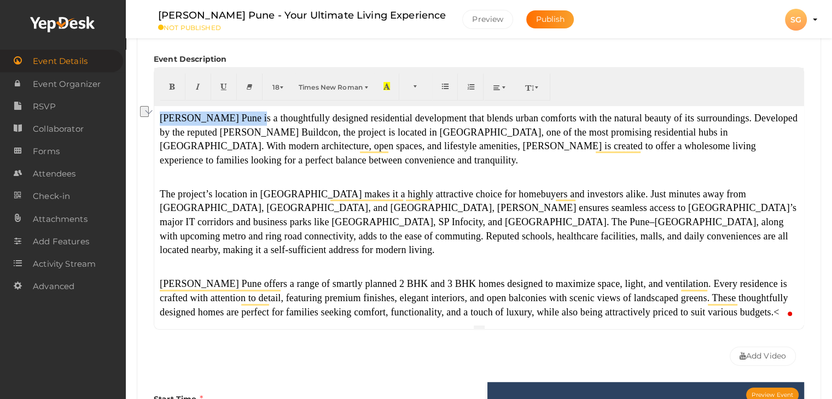
drag, startPoint x: 245, startPoint y: 118, endPoint x: 147, endPoint y: 113, distance: 98.6
click at [147, 113] on div "Event Name Sankla Manjari Pune - Your Ultimate Living Experience 53/100 Invalid…" at bounding box center [479, 178] width 667 height 385
type input "Sankla Manjari Pune"
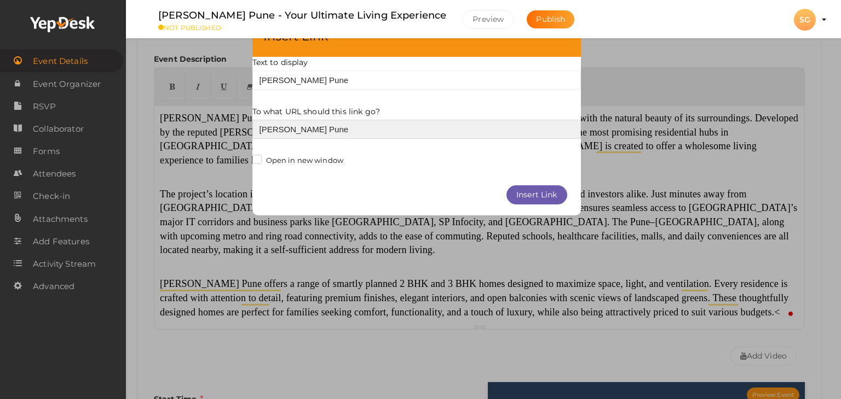
drag, startPoint x: 346, startPoint y: 128, endPoint x: 221, endPoint y: 125, distance: 125.3
click at [221, 125] on div "× Insert Link Text to display Sankla Manjari Pune To what URL should this link …" at bounding box center [420, 199] width 841 height 399
paste input "https://www.prlog.org/13102490-sankla-manjari-pune-come-home-to-happiness.html"
type input "https://www.prlog.org/13102490-sankla-manjari-pune-come-home-to-happiness.html"
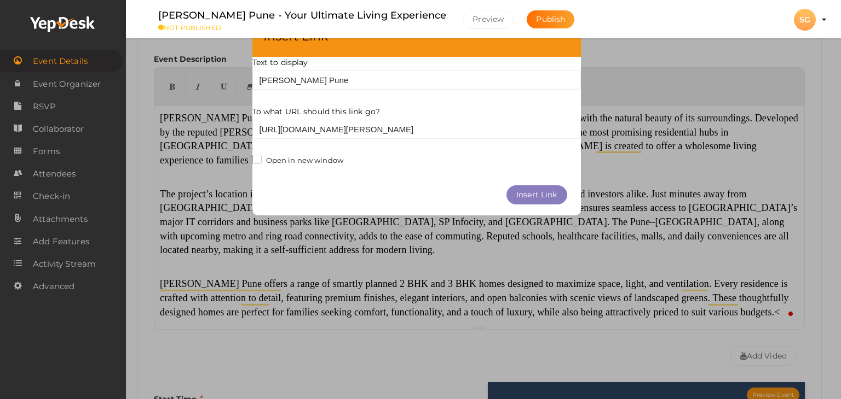
click at [537, 193] on button "Insert Link" at bounding box center [536, 195] width 61 height 19
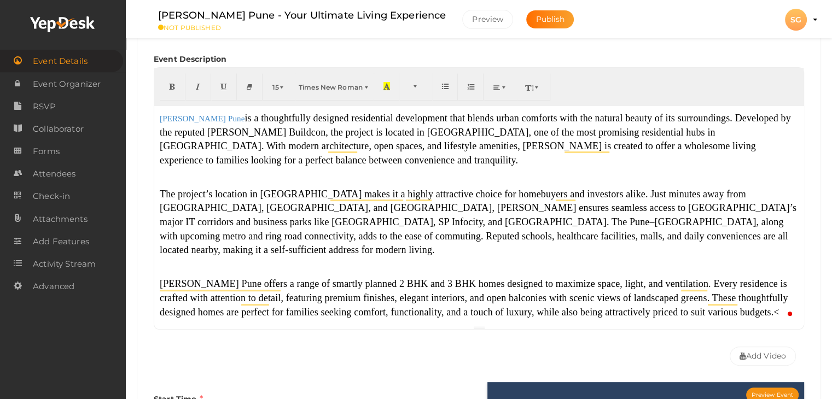
click at [400, 163] on p "Sankla Manjari Pune is a thoughtfully designed residential development that ble…" at bounding box center [479, 140] width 639 height 56
click at [224, 204] on span "The project’s location in Manjari makes it a highly attractive choice for homeb…" at bounding box center [478, 222] width 637 height 67
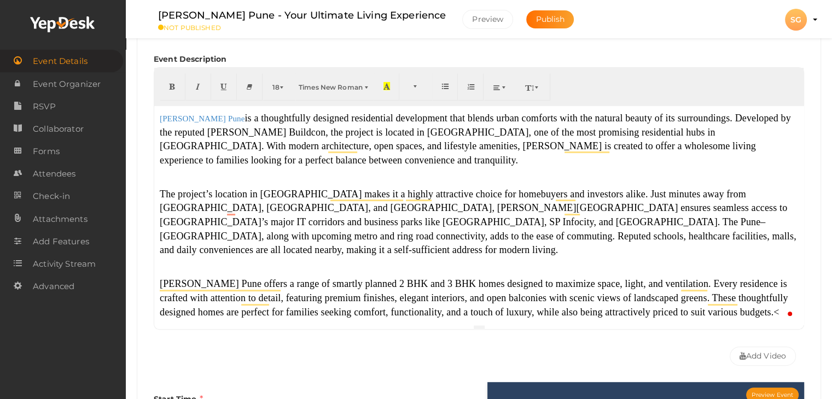
click at [188, 279] on span "Sankla Manjari Pune offers a range of smartly planned 2 BHK and 3 BHK homes des…" at bounding box center [474, 298] width 628 height 39
drag, startPoint x: 231, startPoint y: 119, endPoint x: 136, endPoint y: 123, distance: 95.3
click at [136, 123] on div "Sankla Manjari Pune - Your Ultimate Living Experience Sanvi Gupta At Manjari Bu…" at bounding box center [479, 388] width 706 height 1284
click at [280, 84] on span "button" at bounding box center [283, 87] width 7 height 8
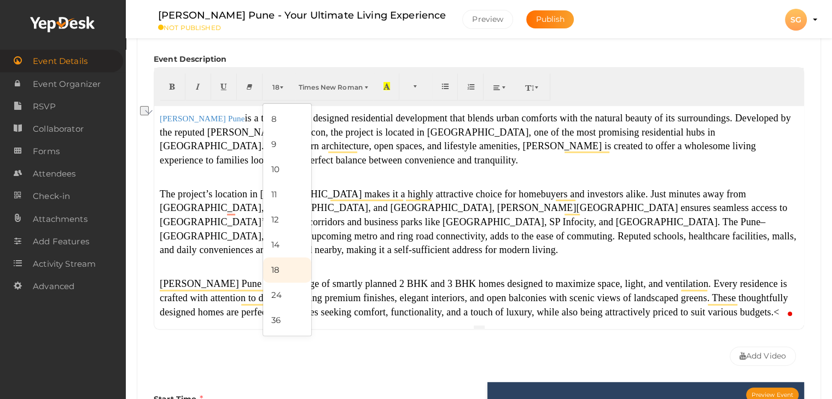
click at [283, 265] on link "18" at bounding box center [287, 270] width 48 height 25
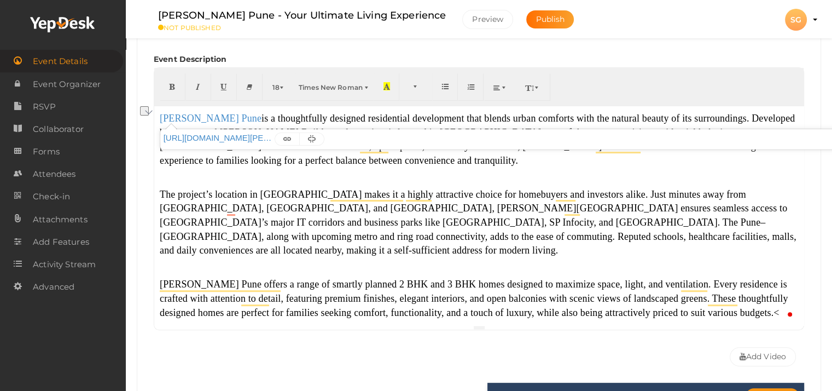
click at [261, 182] on div "Sankla Manjari Pune is a thoughtfully designed residential development that ble…" at bounding box center [479, 215] width 650 height 219
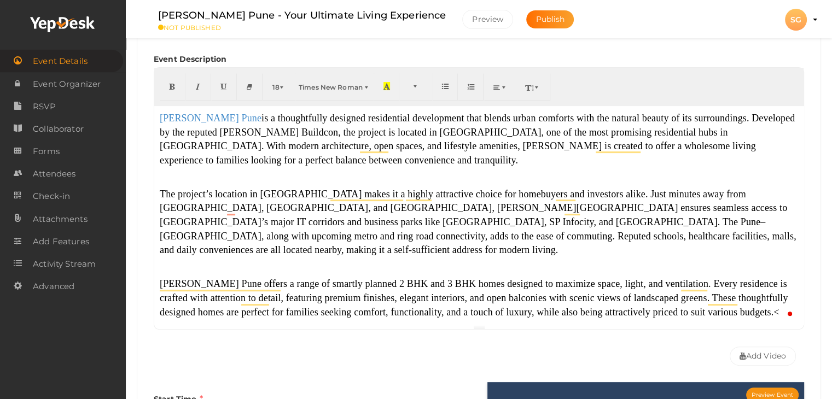
click at [186, 279] on span "Sankla Manjari Pune offers a range of smartly planned 2 BHK and 3 BHK homes des…" at bounding box center [474, 298] width 628 height 39
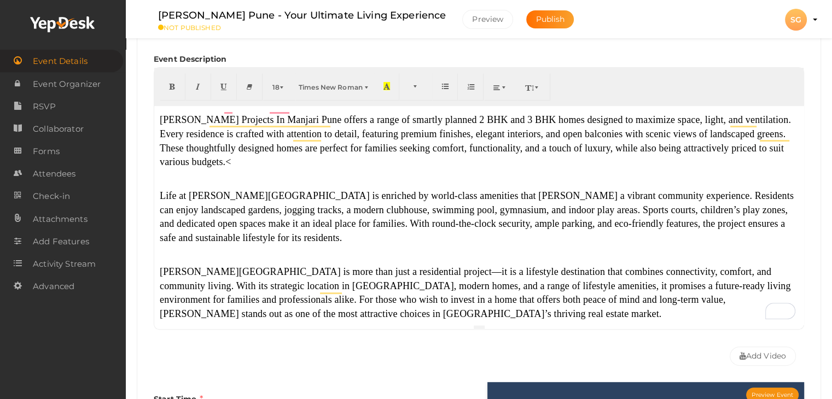
click at [219, 190] on span "Life at Sankla Manjari Pune is enriched by world-class amenities that foster a …" at bounding box center [477, 216] width 634 height 53
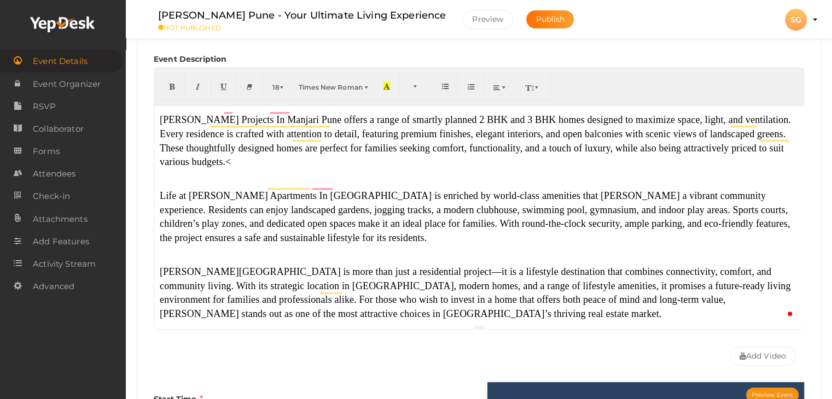
scroll to position [212, 0]
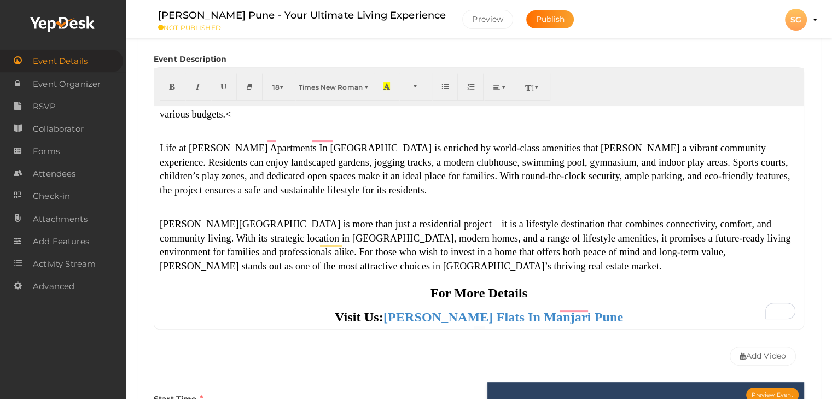
click at [233, 171] on p "Life at Sankla Apartments In Manjari Pune is enriched by world-class amenities …" at bounding box center [479, 170] width 639 height 56
click at [200, 188] on div "Sankla Manjari Pune is a thoughtfully designed residential development that ble…" at bounding box center [479, 215] width 650 height 219
click at [221, 219] on span "Sankla Manjari Pune is more than just a residential project—it is a lifestyle d…" at bounding box center [475, 245] width 631 height 53
click at [184, 219] on span "Sankla Manjari Pune is more than just a residential project—it is a lifestyle d…" at bounding box center [475, 245] width 631 height 53
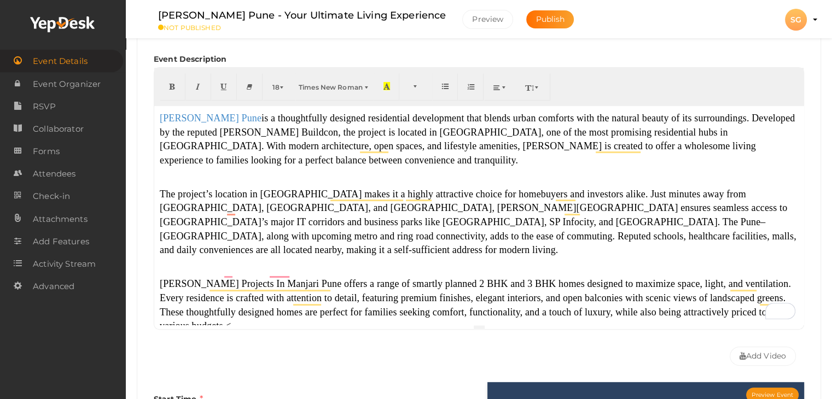
scroll to position [55, 0]
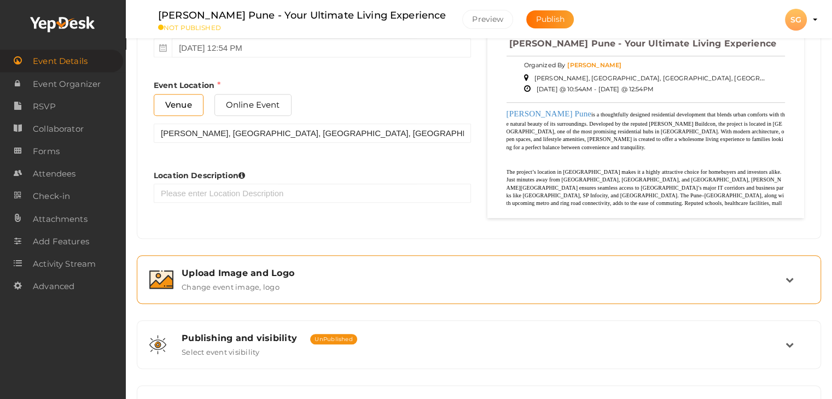
click at [266, 292] on div "Upload Image and Logo Change event image, logo" at bounding box center [479, 280] width 673 height 37
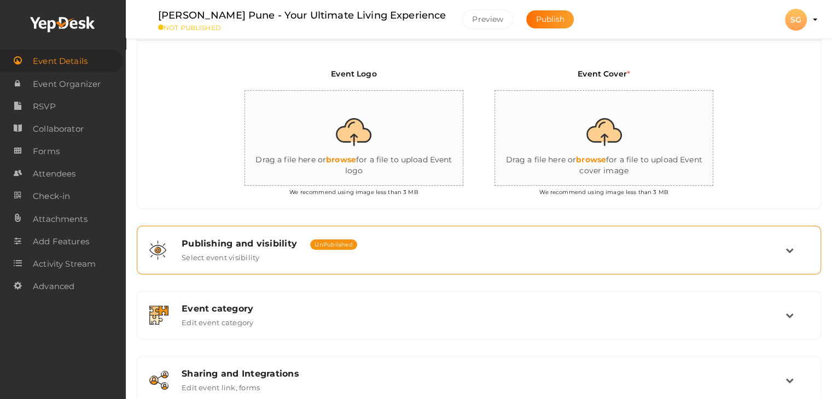
scroll to position [248, 0]
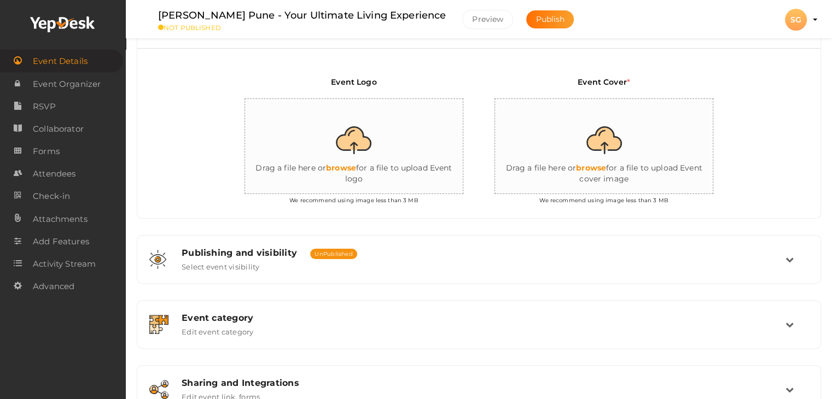
click at [589, 176] on input "file" at bounding box center [604, 147] width 219 height 96
click at [569, 131] on input "file" at bounding box center [604, 147] width 219 height 96
type input "C:\fakepath\1.jpg"
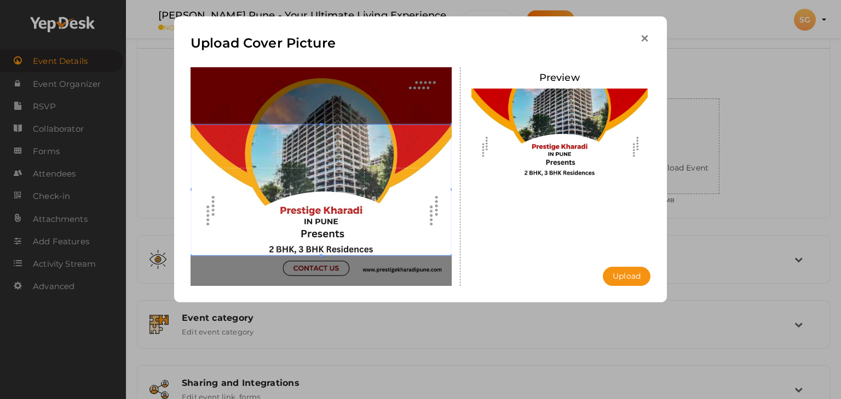
click at [644, 37] on icon "button" at bounding box center [644, 38] width 11 height 11
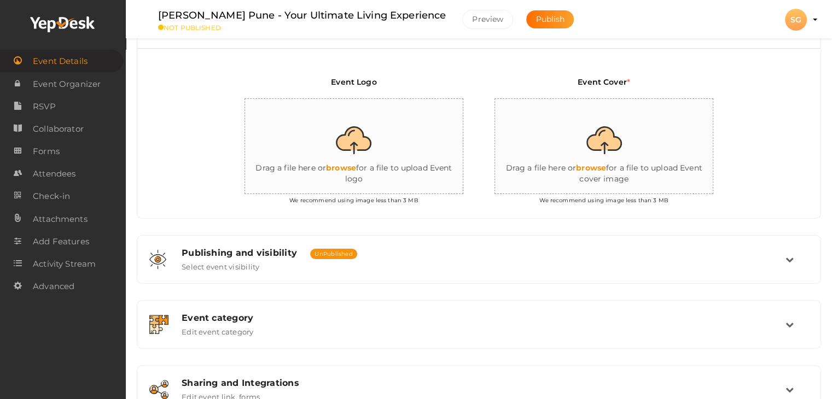
click at [525, 108] on input "file" at bounding box center [604, 147] width 219 height 96
click at [528, 130] on input "file" at bounding box center [604, 147] width 219 height 96
type input "C:\fakepath\5.jpg"
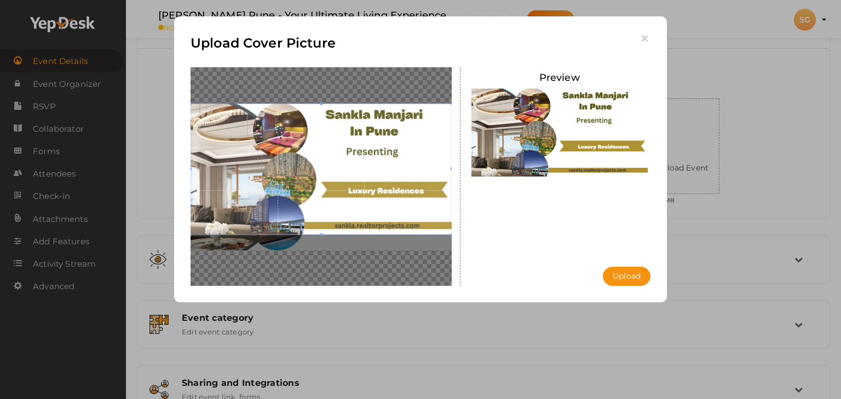
drag, startPoint x: 408, startPoint y: 144, endPoint x: 416, endPoint y: 128, distance: 18.6
click at [416, 128] on span at bounding box center [320, 169] width 261 height 131
click at [619, 276] on button "Upload" at bounding box center [626, 276] width 48 height 19
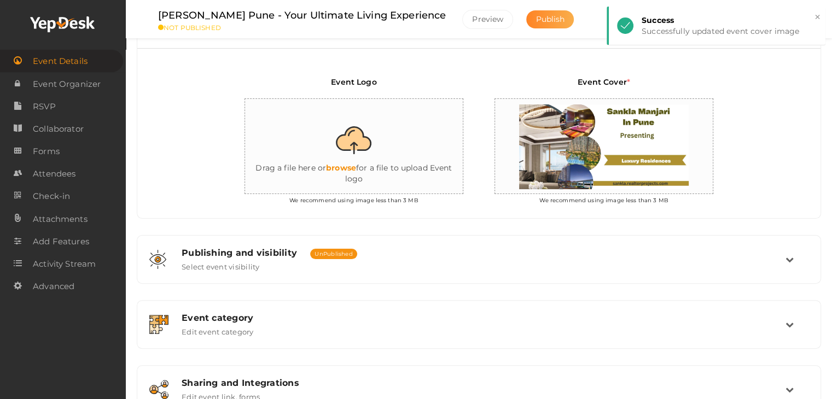
click at [536, 20] on span "Publish" at bounding box center [550, 19] width 29 height 10
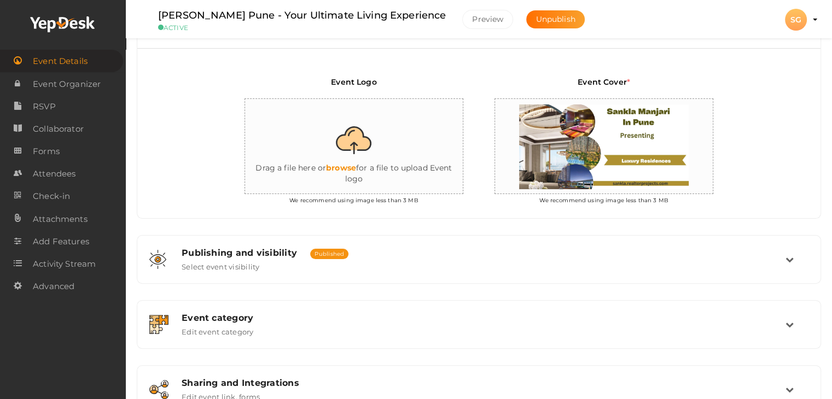
click at [793, 22] on div "SG" at bounding box center [796, 20] width 22 height 22
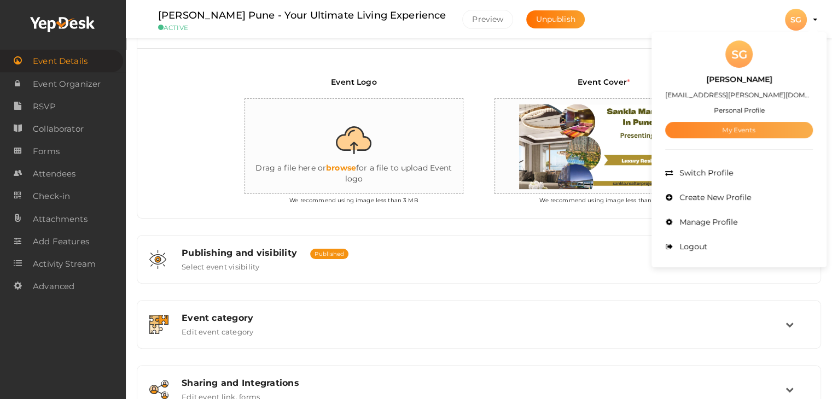
click at [750, 132] on link "My Events" at bounding box center [739, 130] width 148 height 16
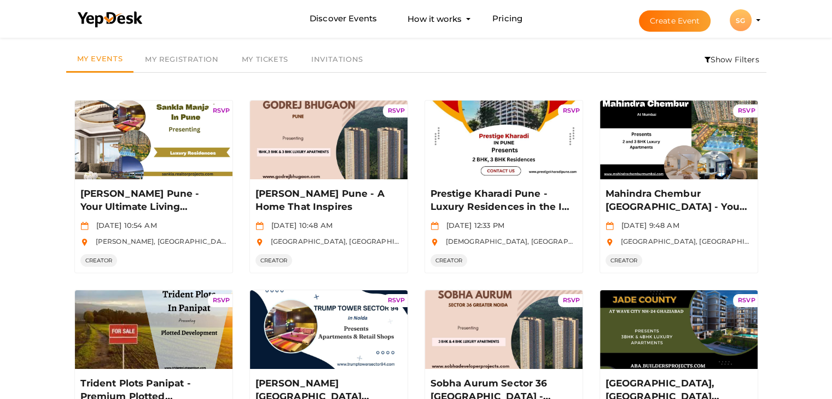
scroll to position [35, 0]
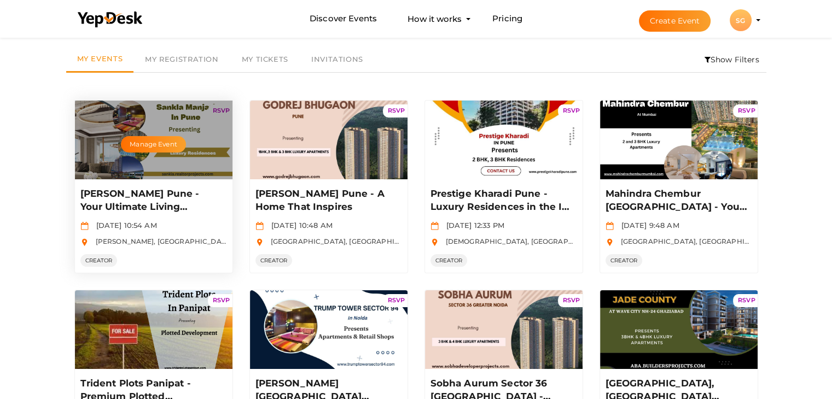
click at [142, 195] on p "[PERSON_NAME] Pune - Your Ultimate Living Experience" at bounding box center [152, 201] width 144 height 26
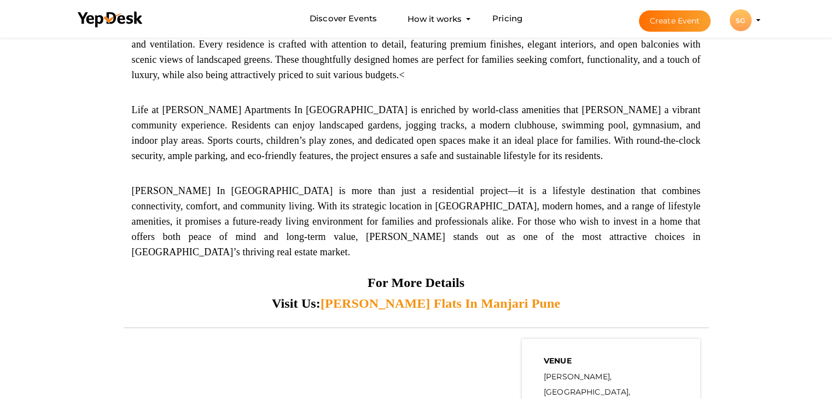
scroll to position [656, 0]
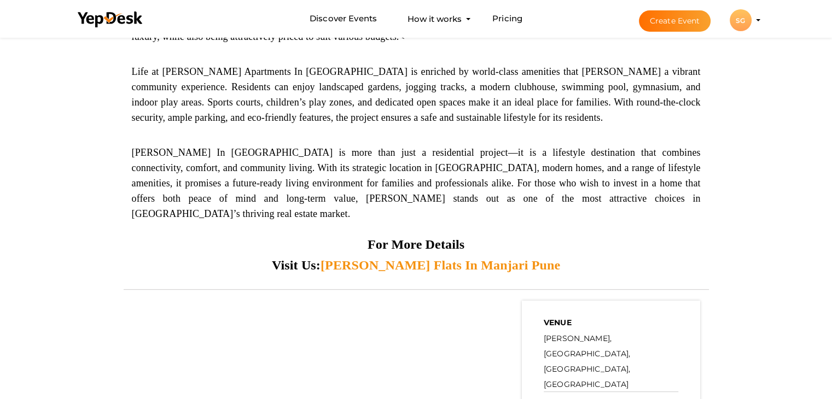
click at [473, 258] on span "Sankla Flats In Manjari Pune" at bounding box center [441, 265] width 240 height 14
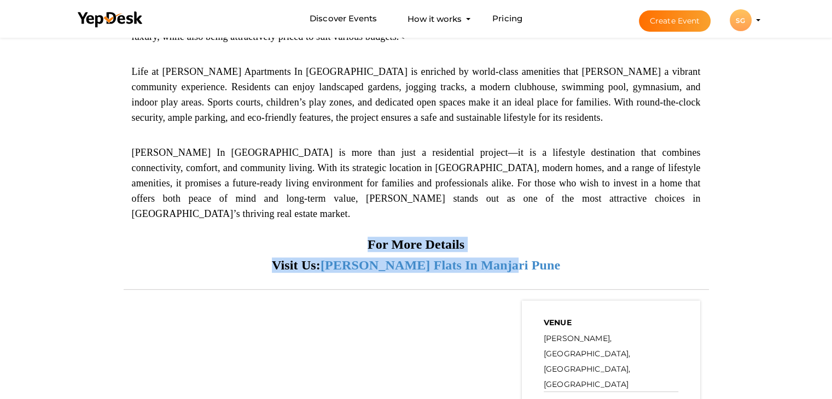
drag, startPoint x: 540, startPoint y: 237, endPoint x: 348, endPoint y: 211, distance: 193.4
click at [349, 211] on div "Sankla Manjari Pune is a thoughtfully designed residential development that ble…" at bounding box center [416, 31] width 569 height 483
copy div "For More Details Visit Us: Sankla Flats In Manjari Pune"
